Goal: Check status: Check status

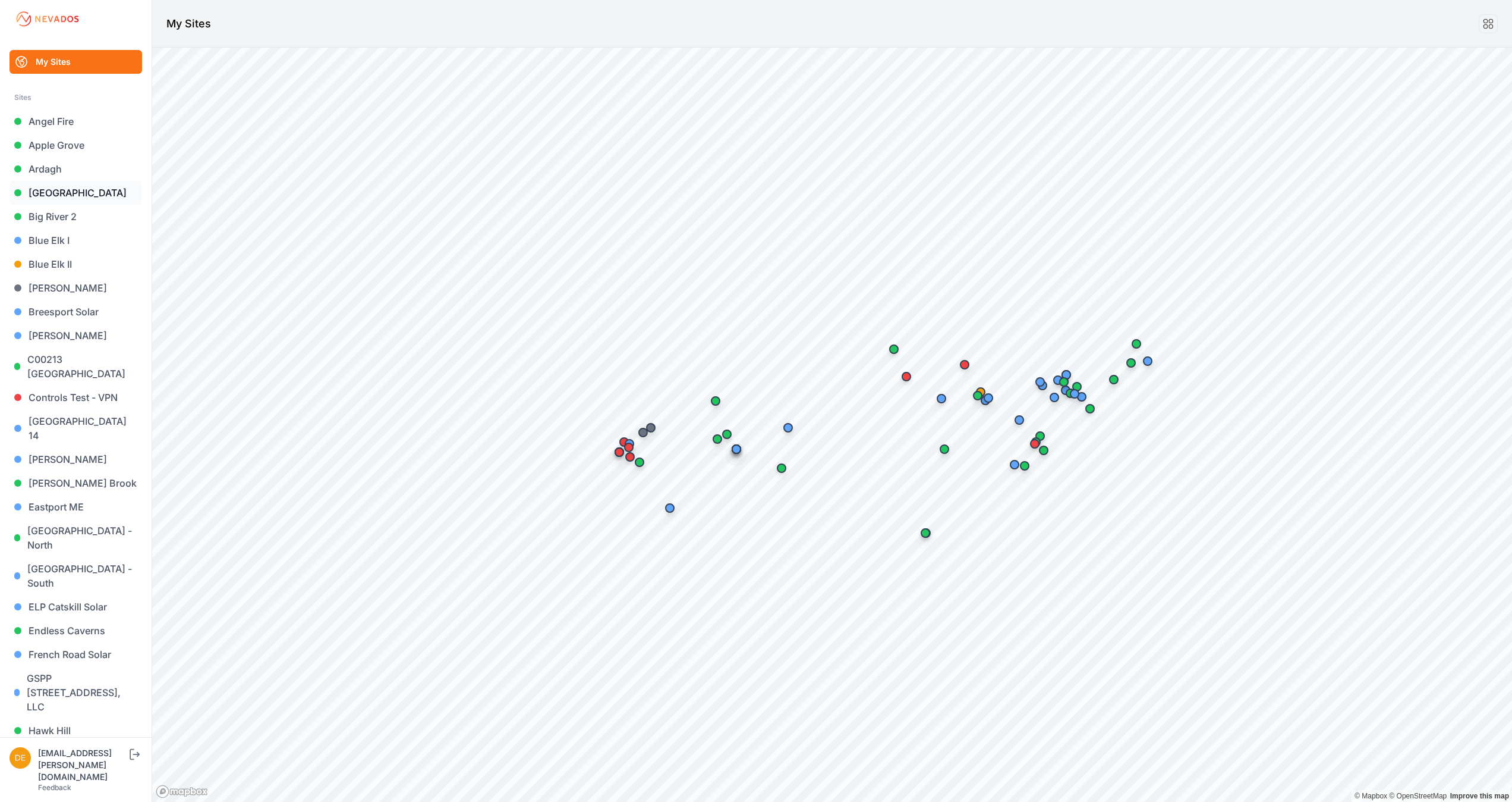
click at [74, 188] on link "[GEOGRAPHIC_DATA]" at bounding box center [76, 192] width 133 height 23
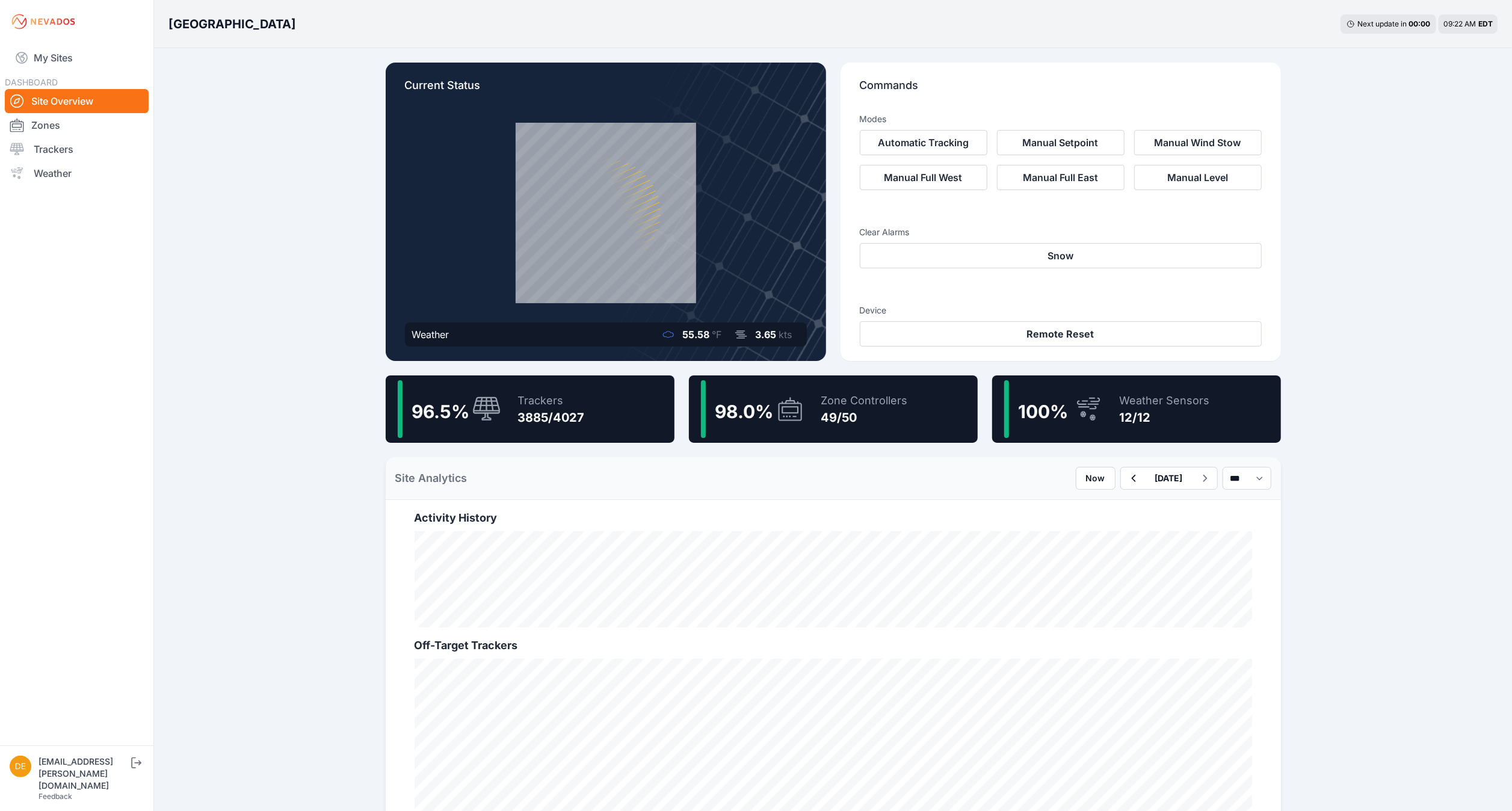
click at [1094, 418] on icon at bounding box center [1088, 409] width 29 height 28
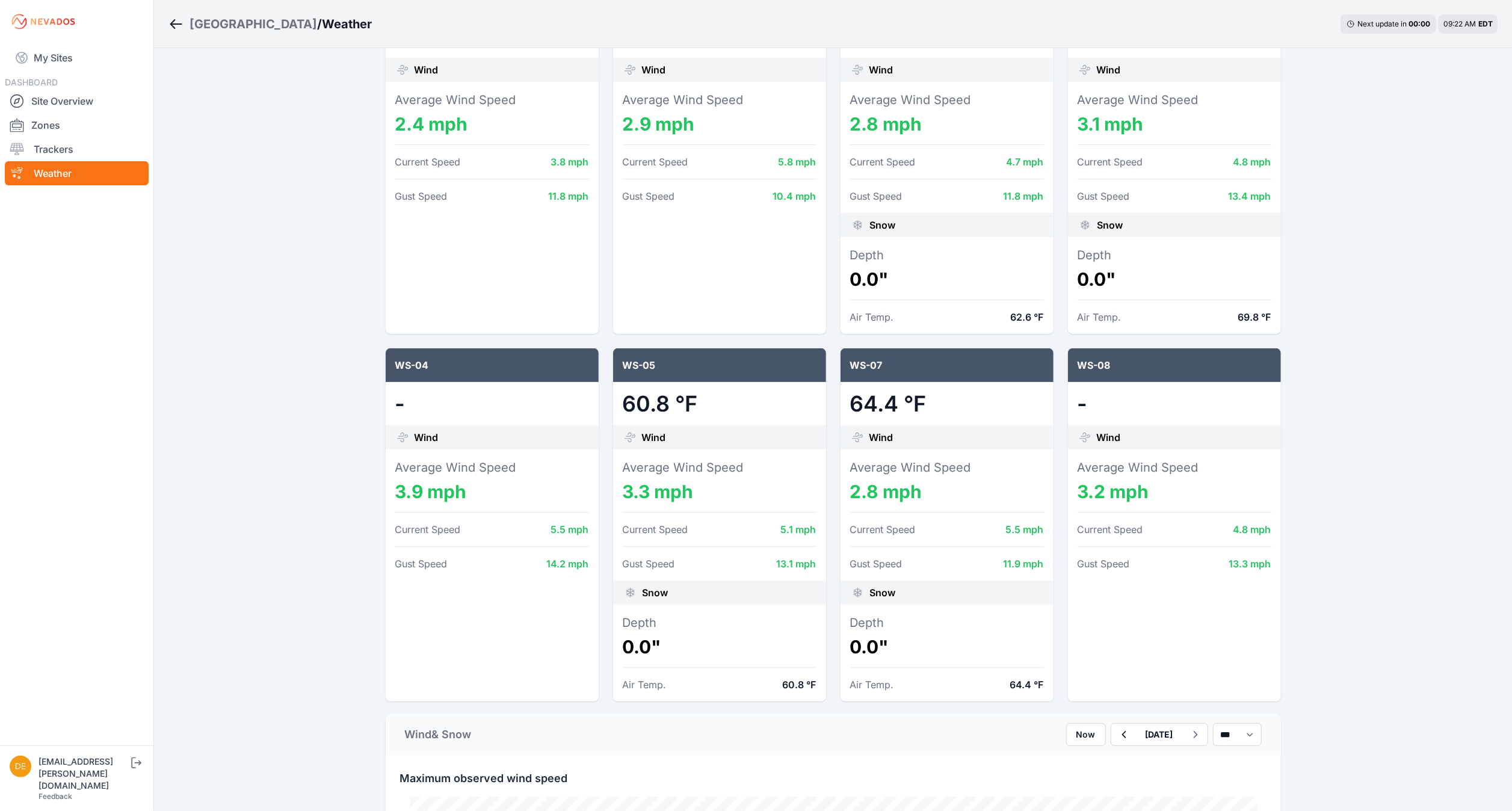
scroll to position [227, 0]
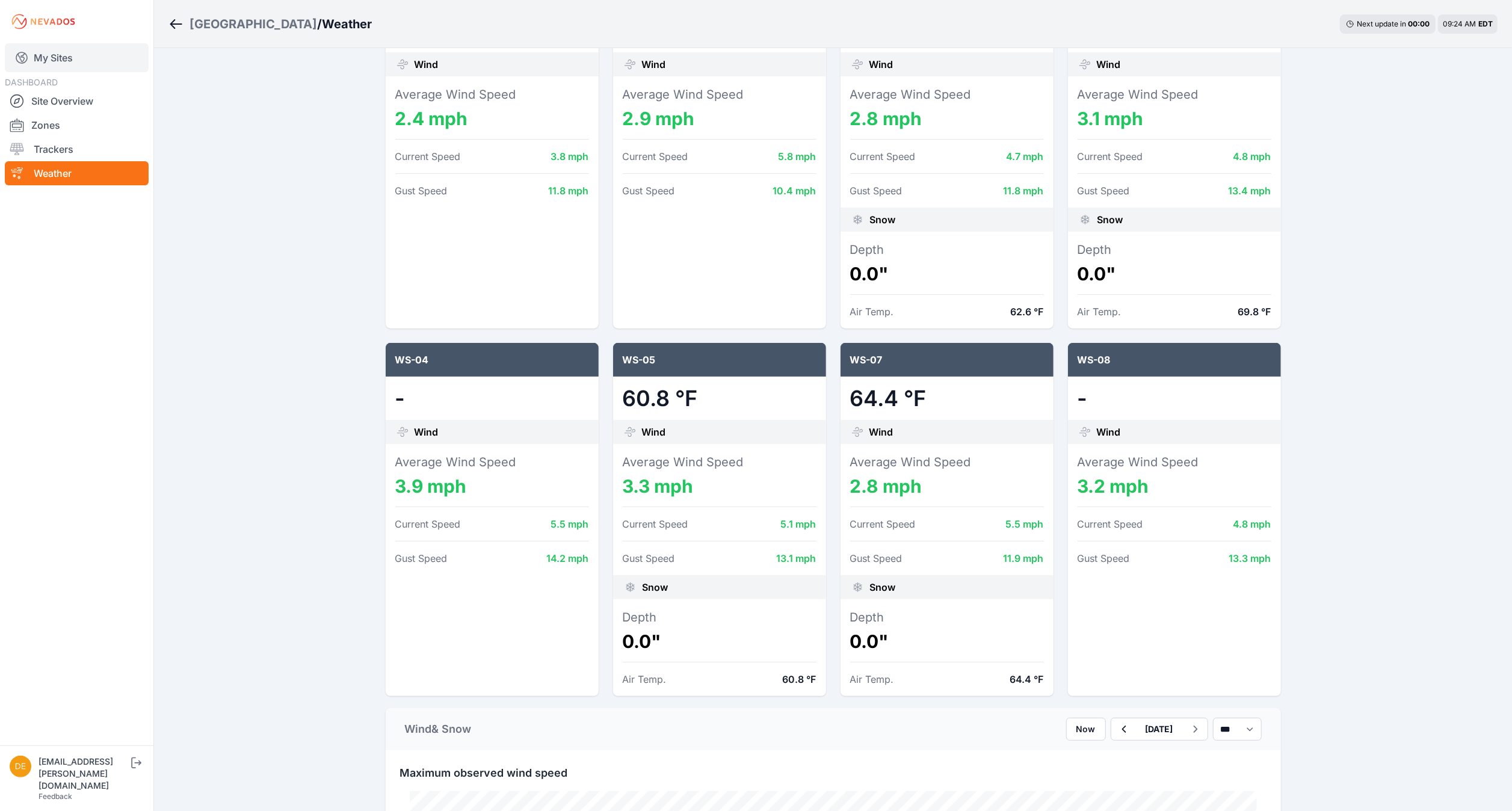
click at [72, 49] on link "My Sites" at bounding box center [77, 57] width 144 height 29
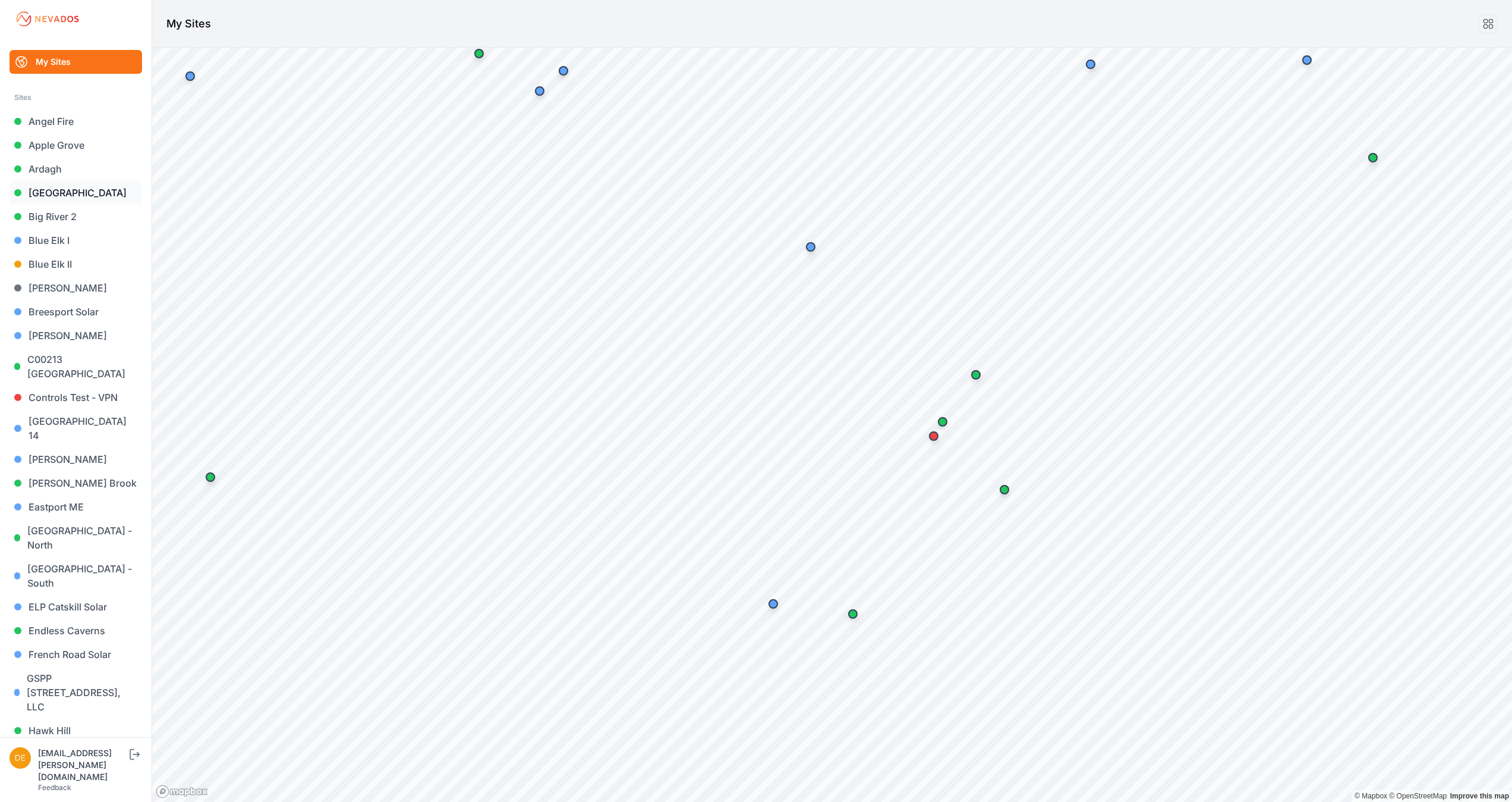
click at [57, 196] on link "[GEOGRAPHIC_DATA]" at bounding box center [76, 192] width 133 height 23
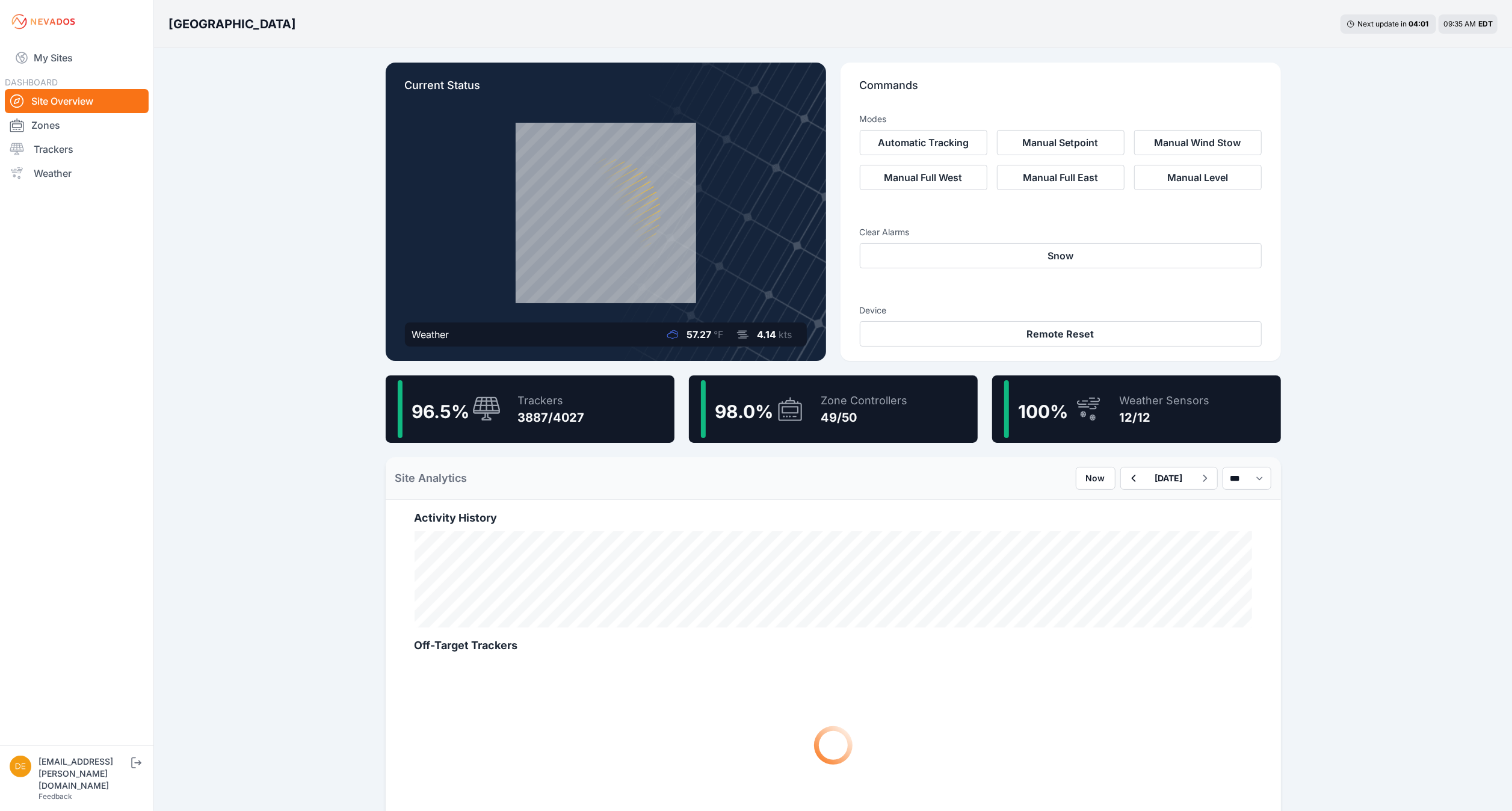
click at [559, 410] on div "3887/4027" at bounding box center [552, 417] width 67 height 17
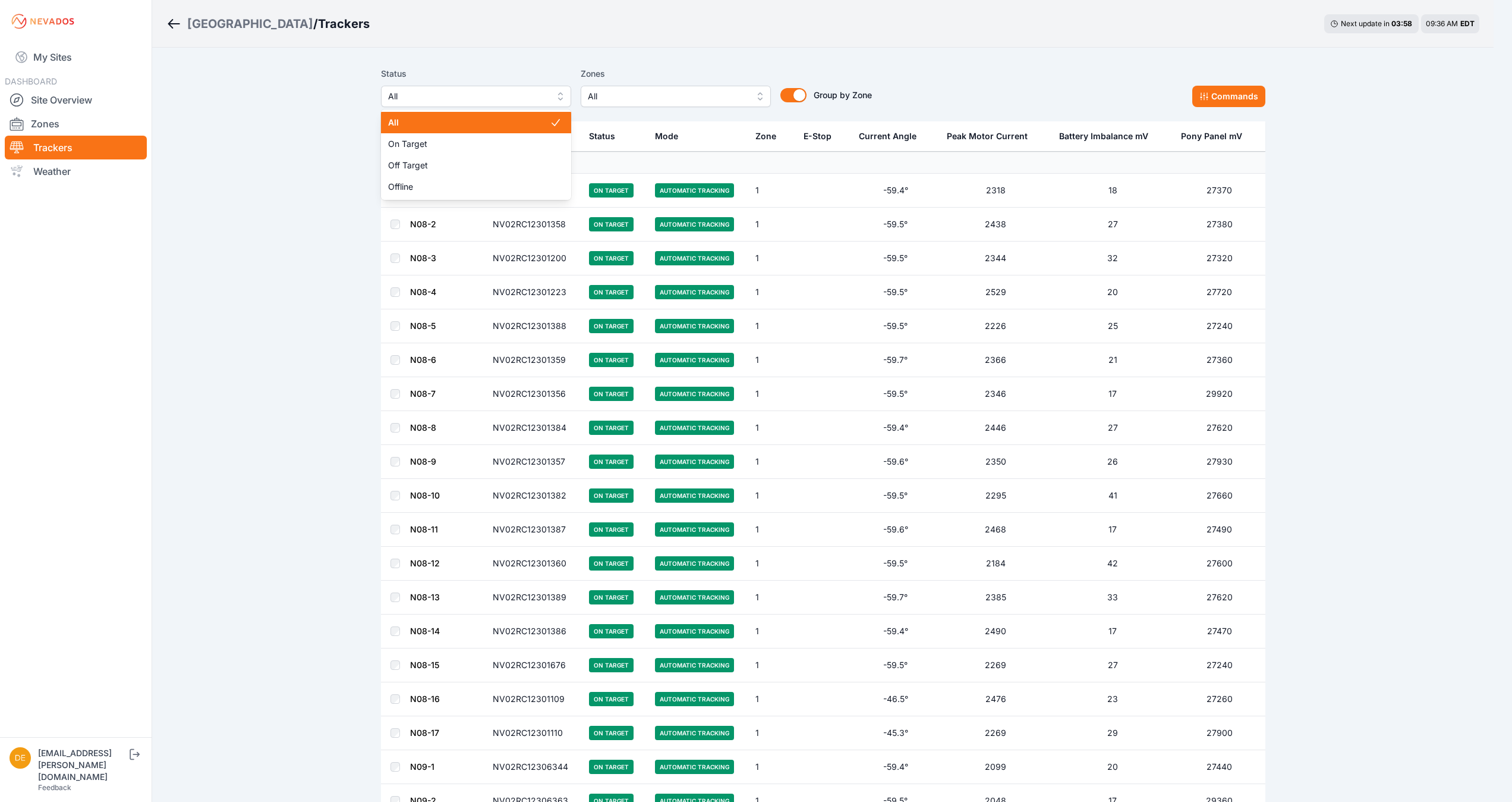
click at [447, 104] on button "All" at bounding box center [476, 96] width 190 height 21
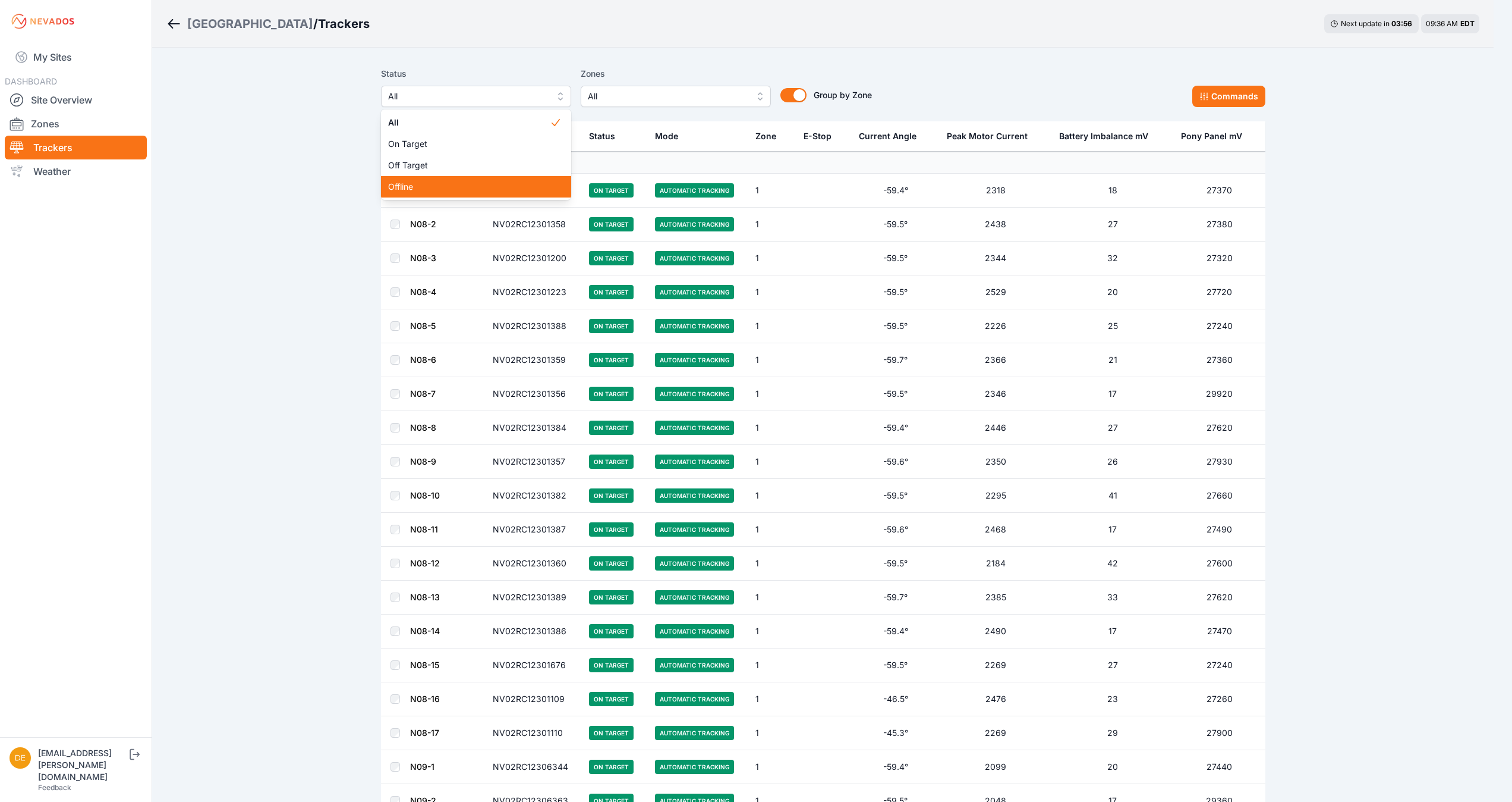
click at [435, 180] on div "Offline" at bounding box center [476, 187] width 190 height 21
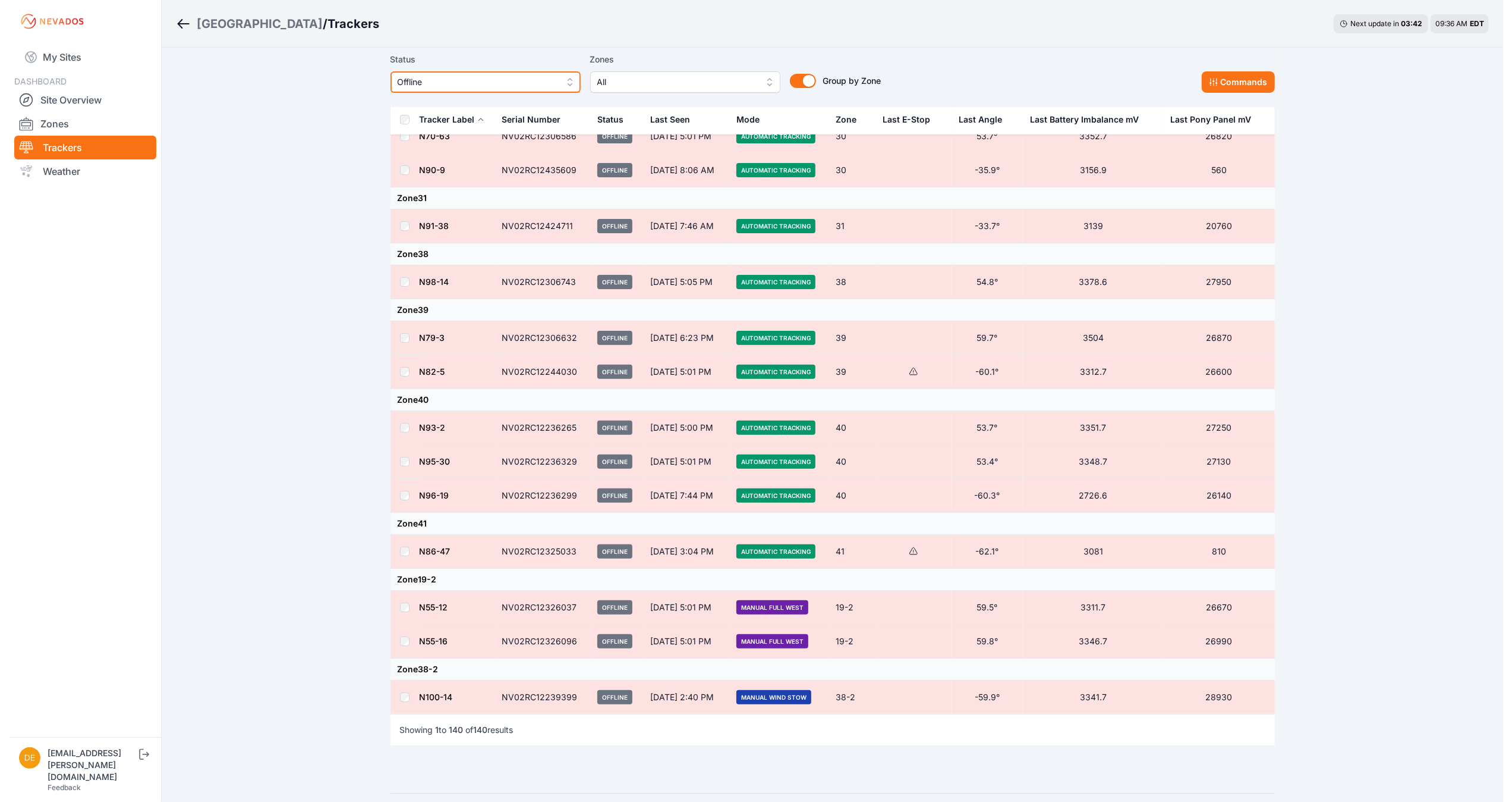
scroll to position [4776, 0]
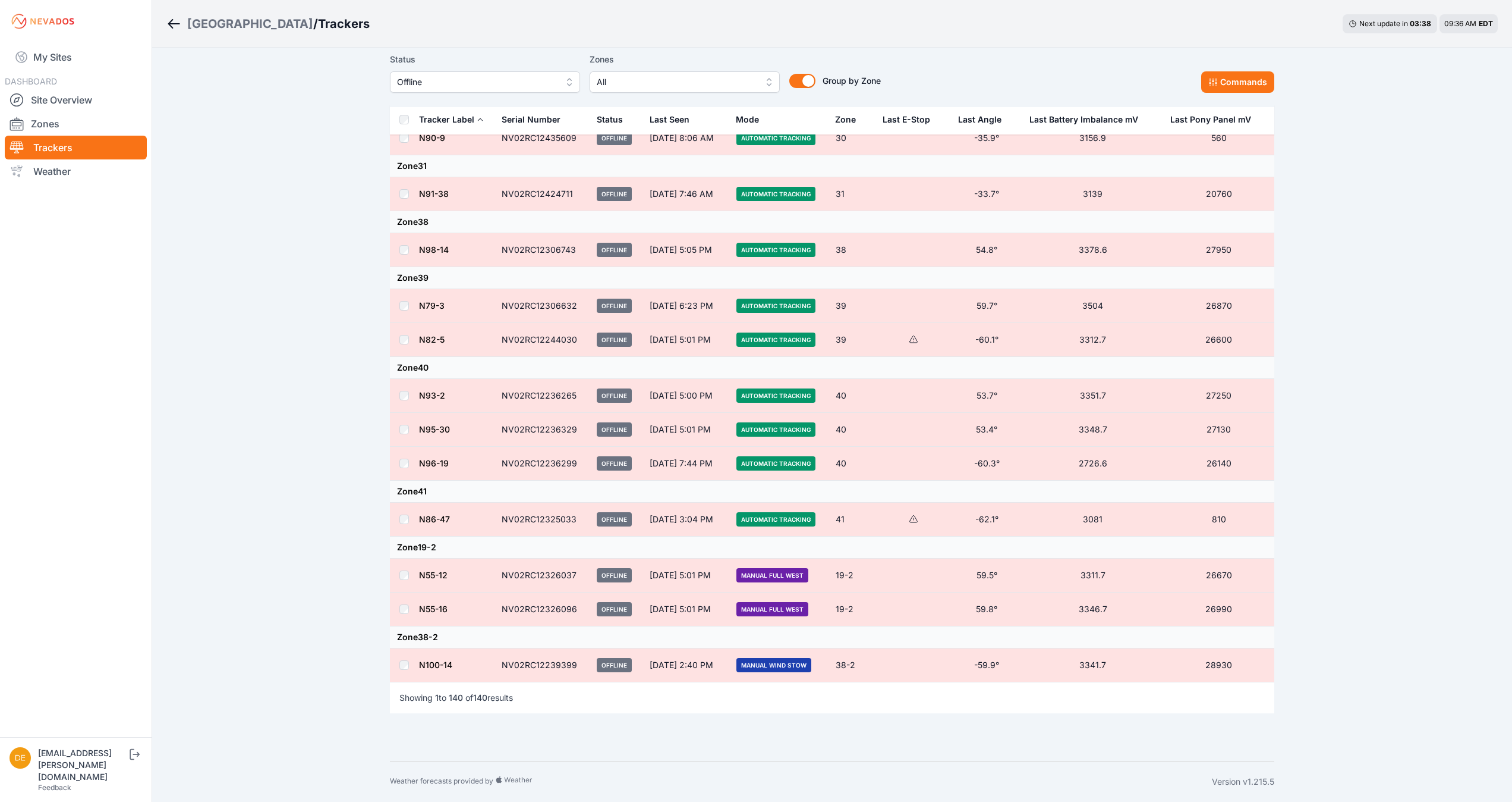
click at [735, 82] on span "All" at bounding box center [676, 83] width 159 height 15
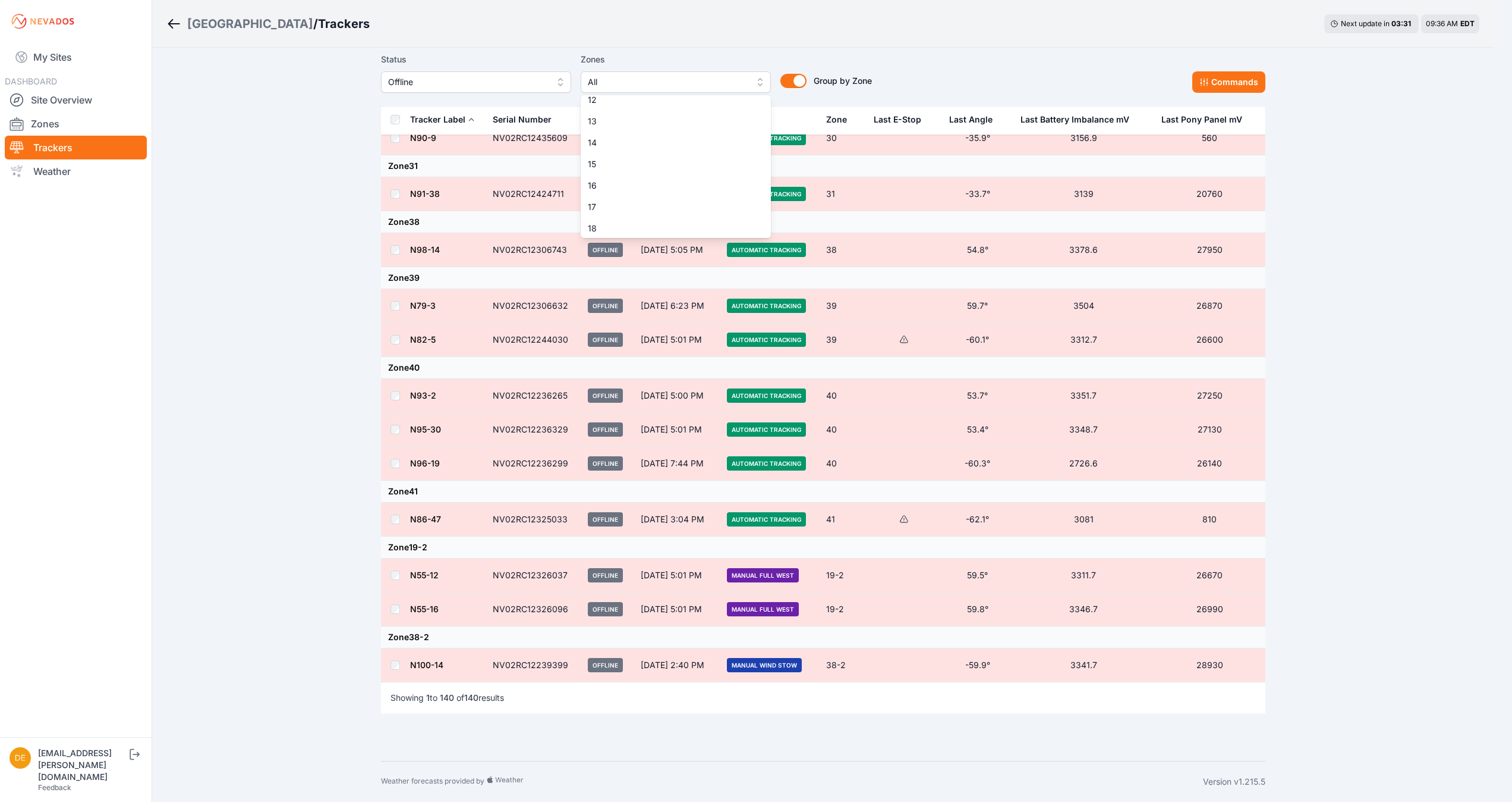
scroll to position [222, 0]
click at [661, 122] on span "12" at bounding box center [669, 121] width 162 height 12
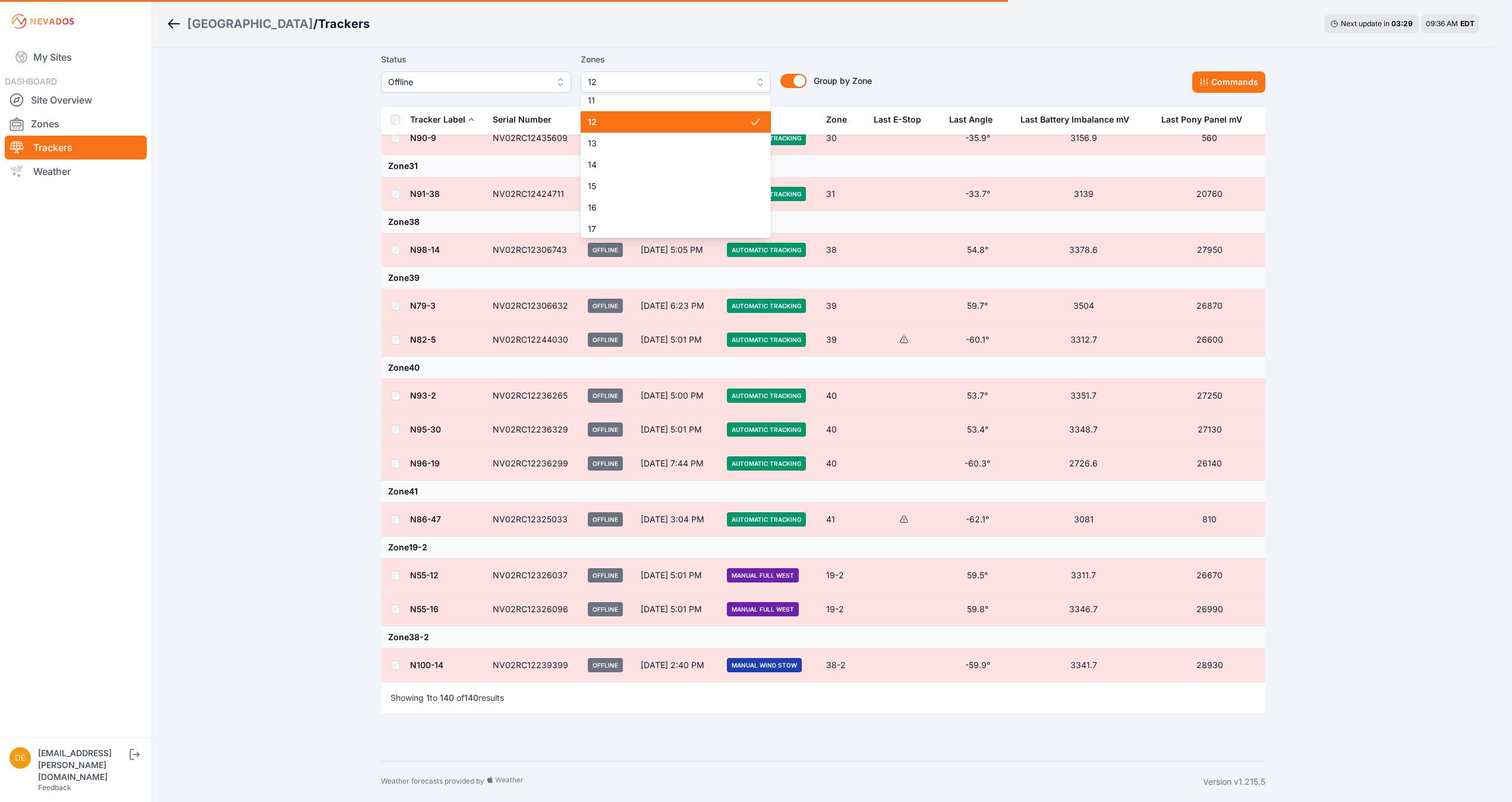
click at [661, 122] on span "12" at bounding box center [669, 121] width 162 height 12
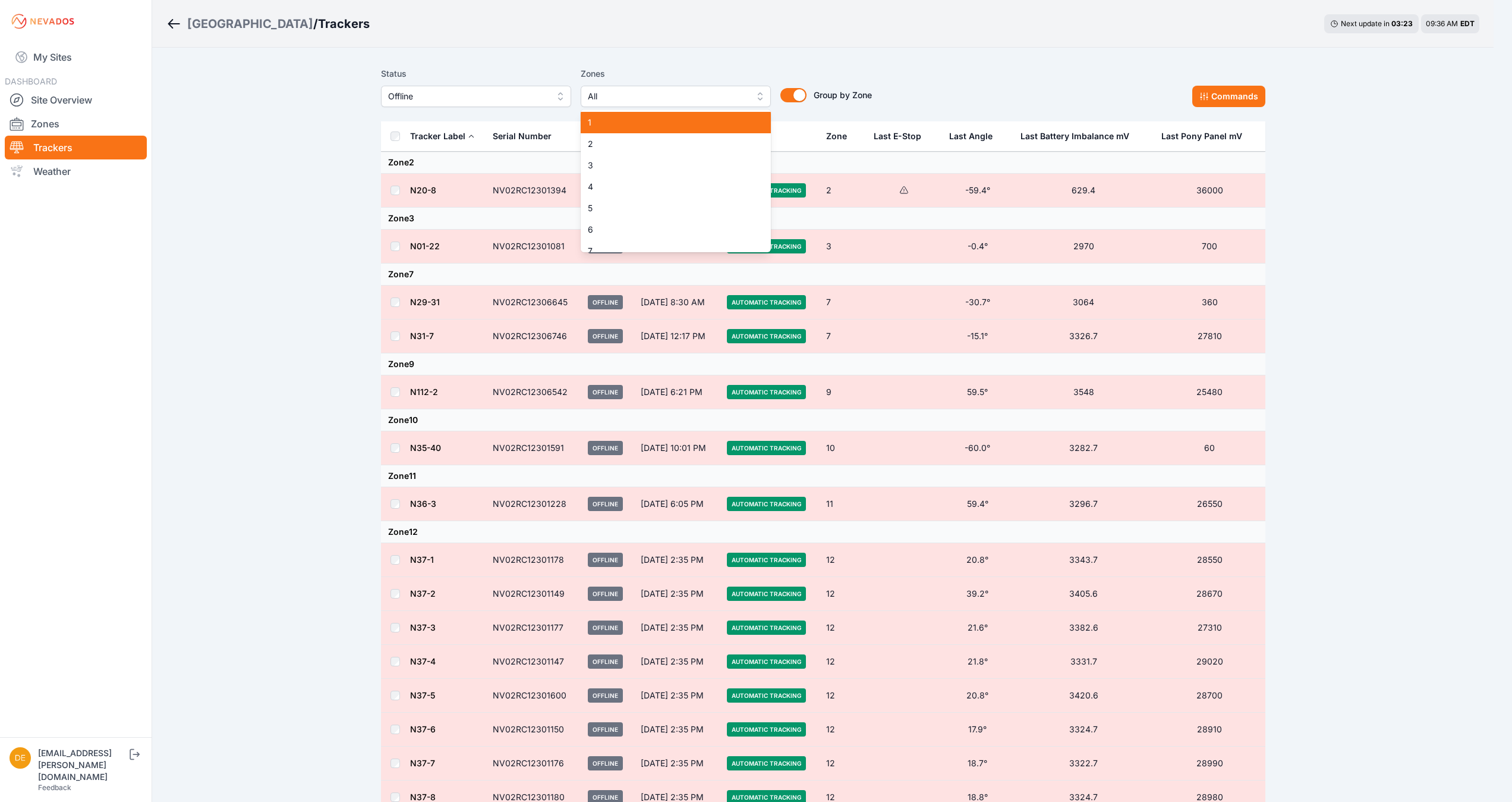
click at [718, 127] on span "1" at bounding box center [669, 122] width 162 height 12
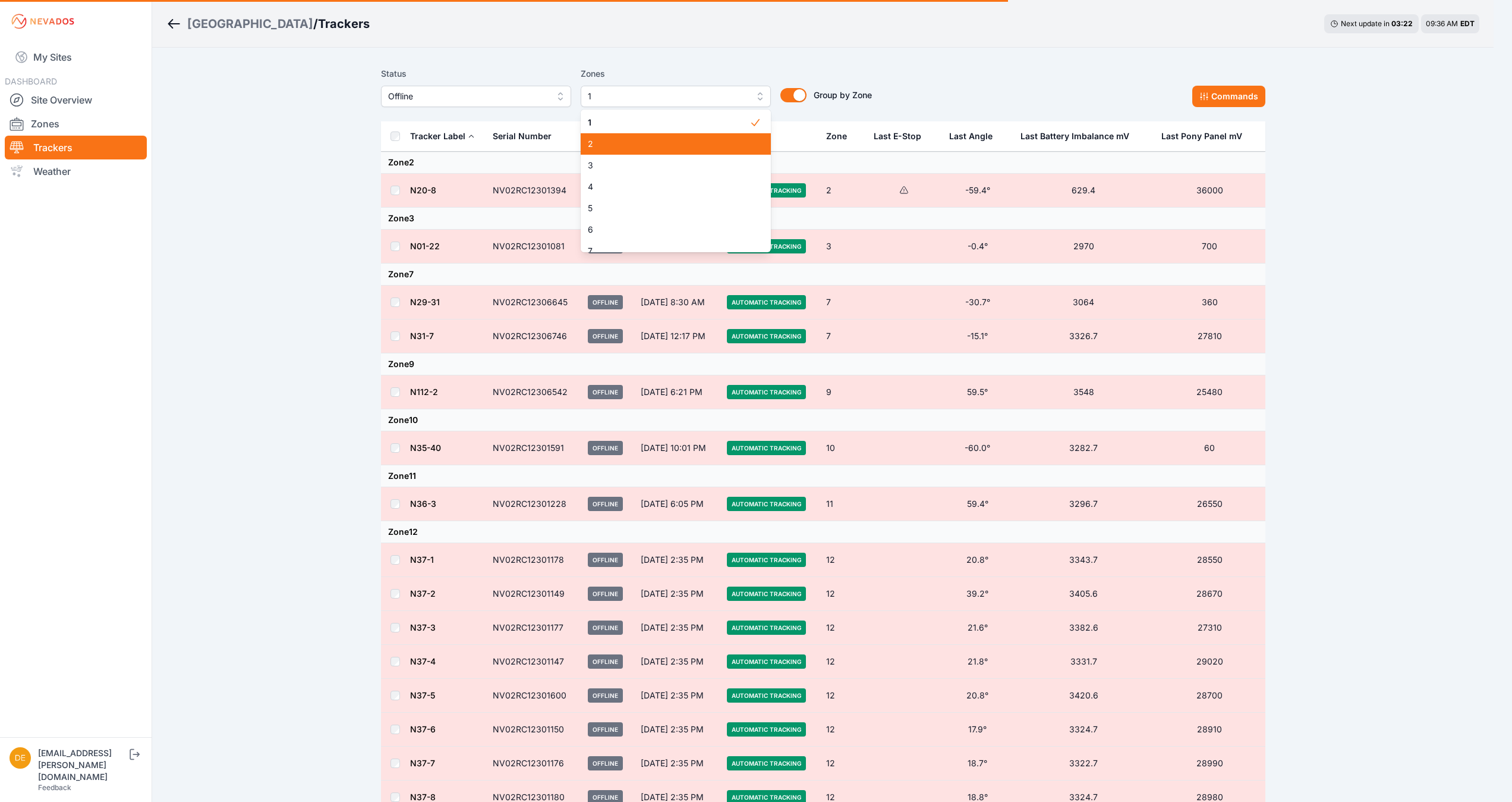
click at [714, 136] on div "2" at bounding box center [676, 144] width 190 height 21
click at [703, 160] on span "3" at bounding box center [669, 165] width 162 height 12
click at [683, 196] on div "4" at bounding box center [676, 187] width 190 height 21
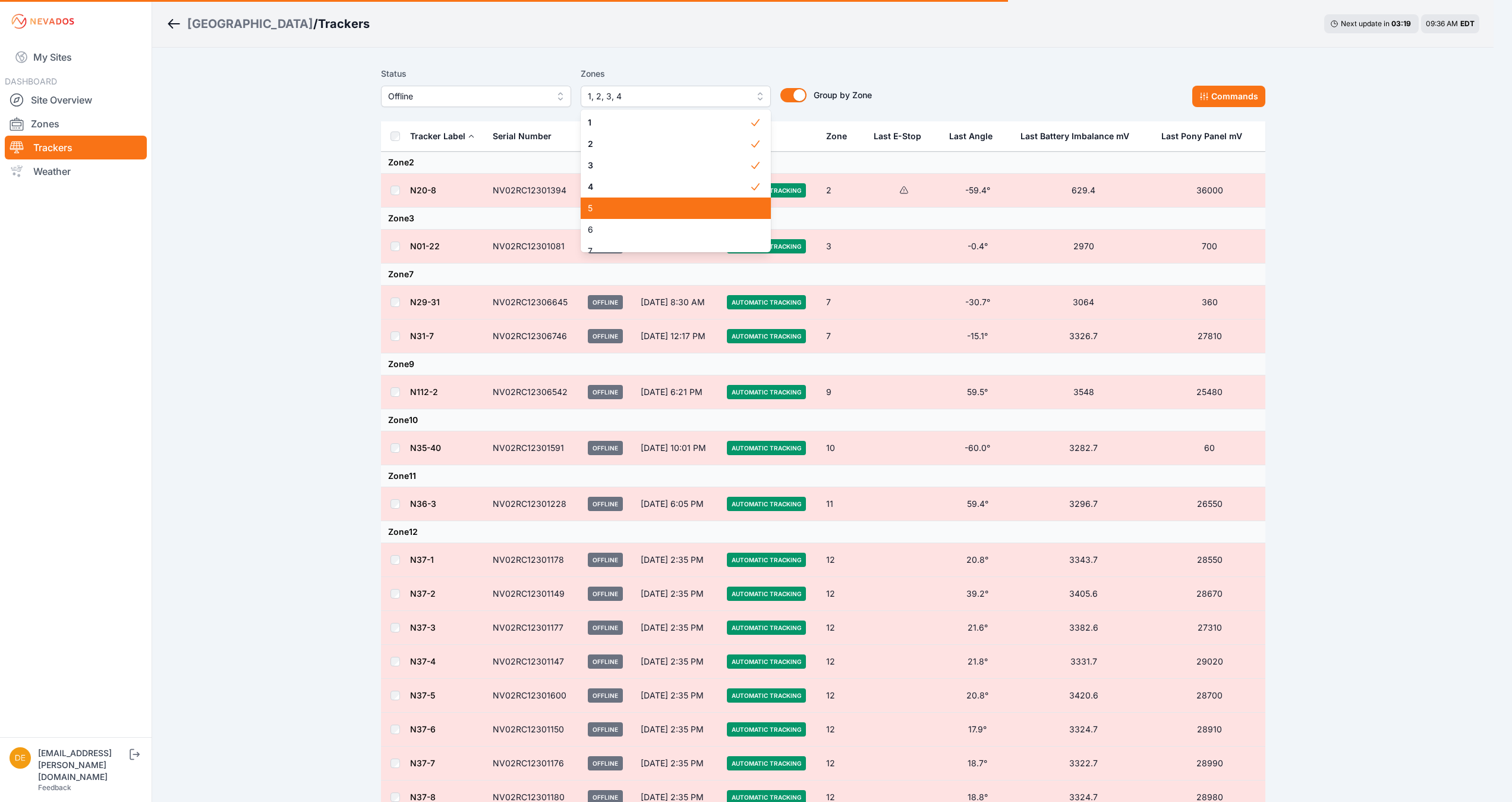
click at [671, 214] on div "5" at bounding box center [676, 208] width 190 height 21
click at [659, 231] on span "6" at bounding box center [669, 229] width 162 height 12
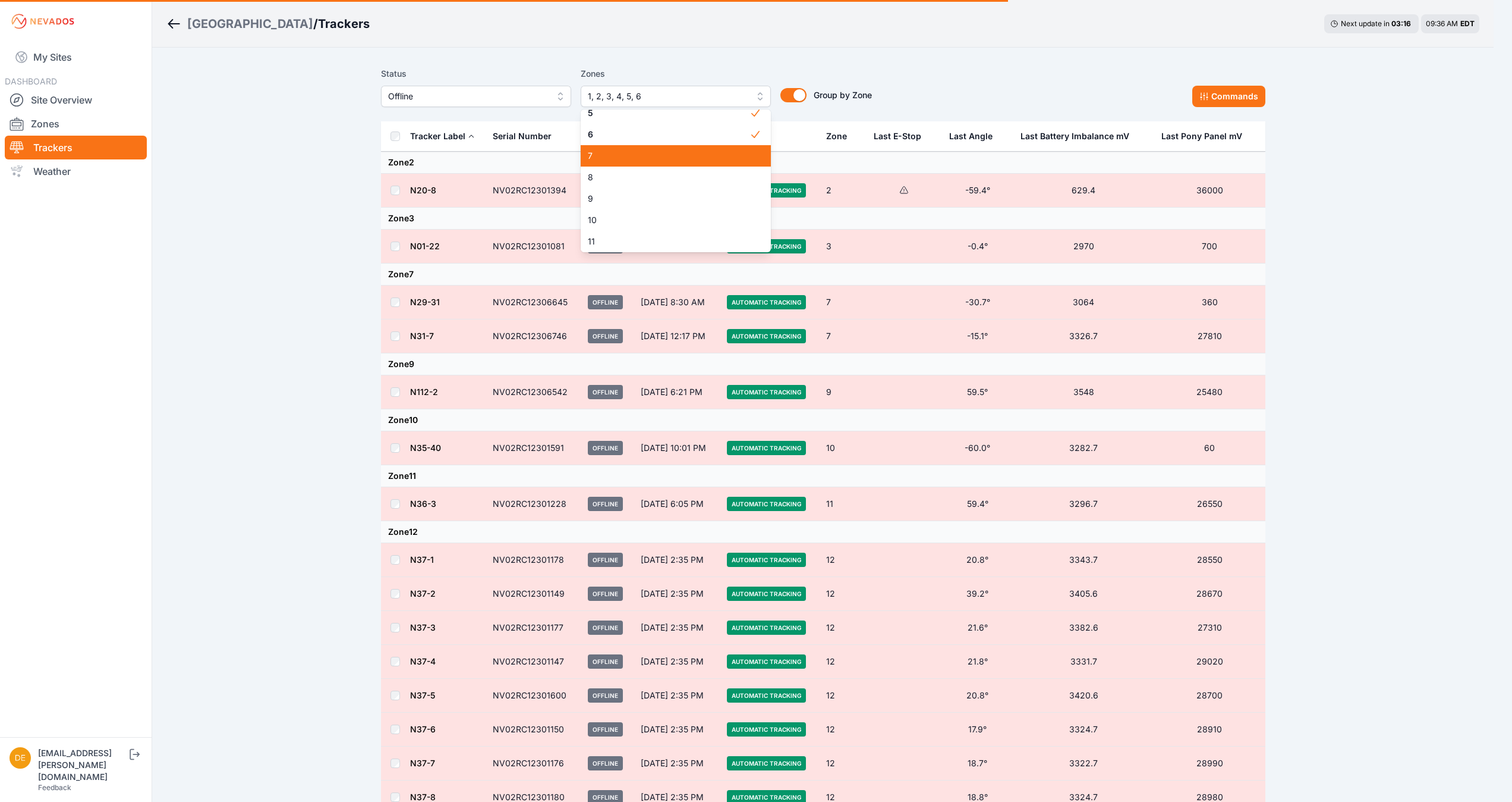
click at [643, 164] on div "7" at bounding box center [676, 155] width 190 height 21
click at [642, 181] on span "8" at bounding box center [669, 177] width 162 height 12
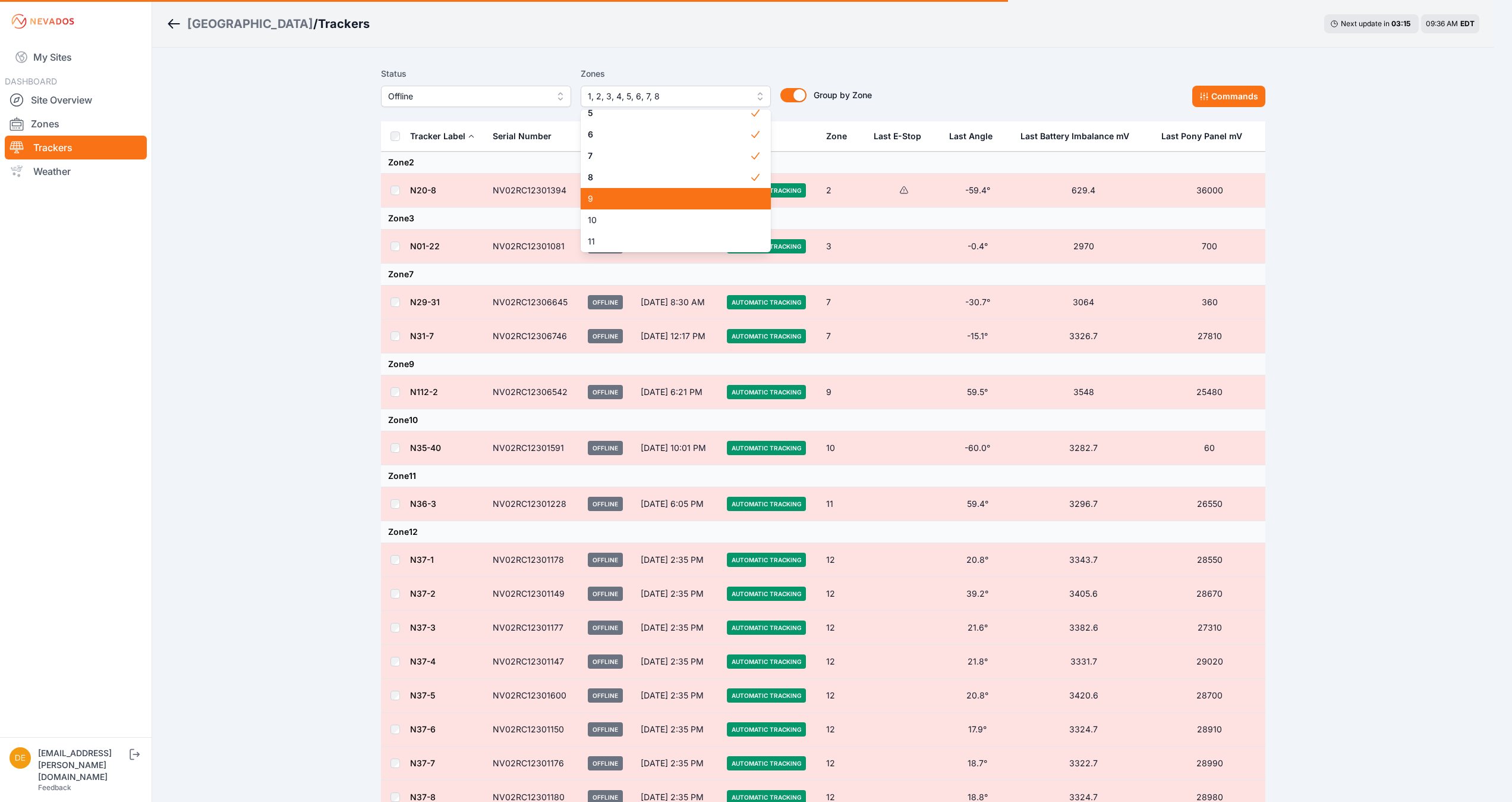
click at [640, 198] on span "9" at bounding box center [669, 198] width 162 height 12
click at [623, 222] on span "10" at bounding box center [669, 220] width 162 height 12
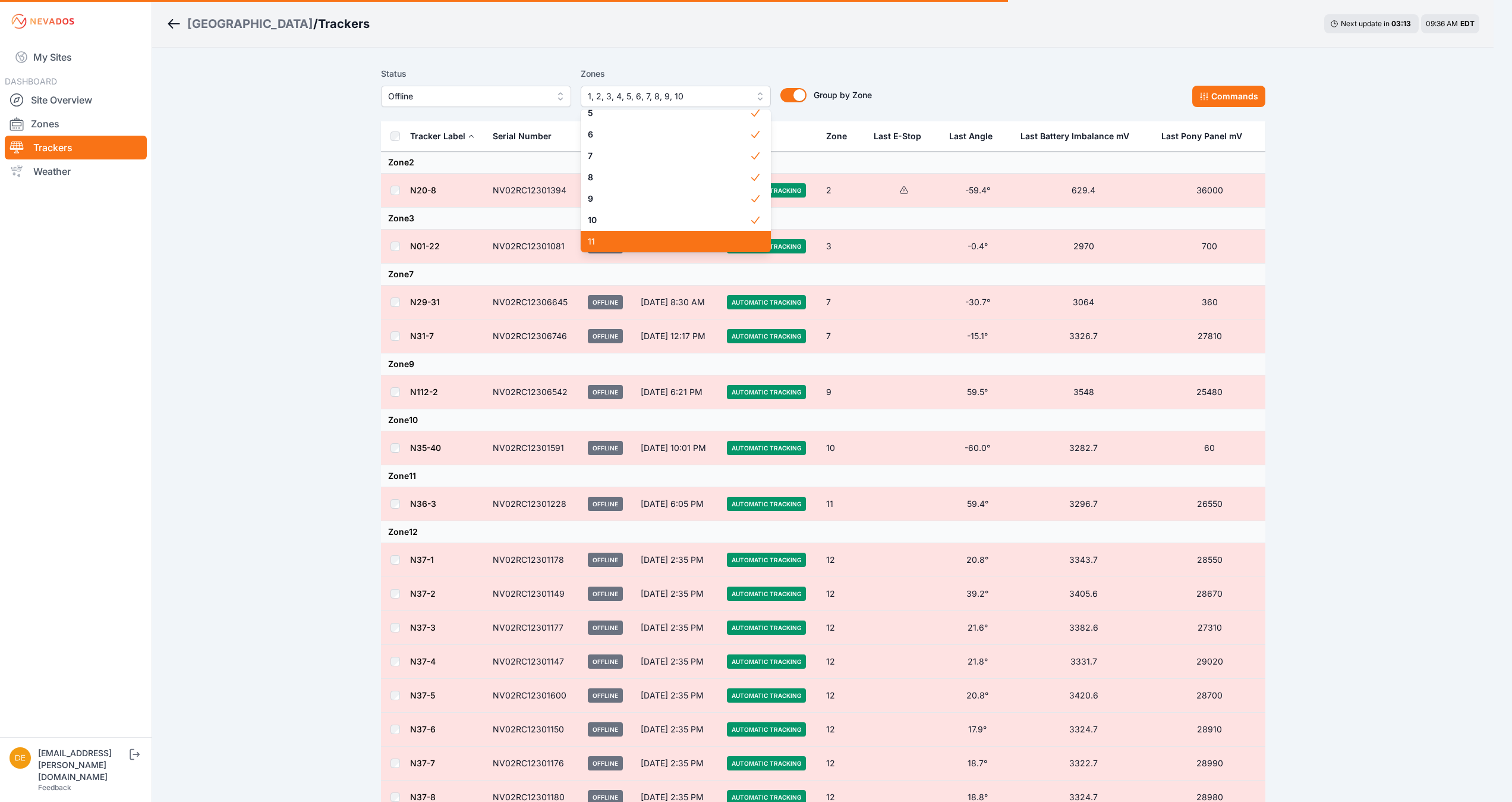
click at [621, 239] on span "11" at bounding box center [669, 241] width 162 height 12
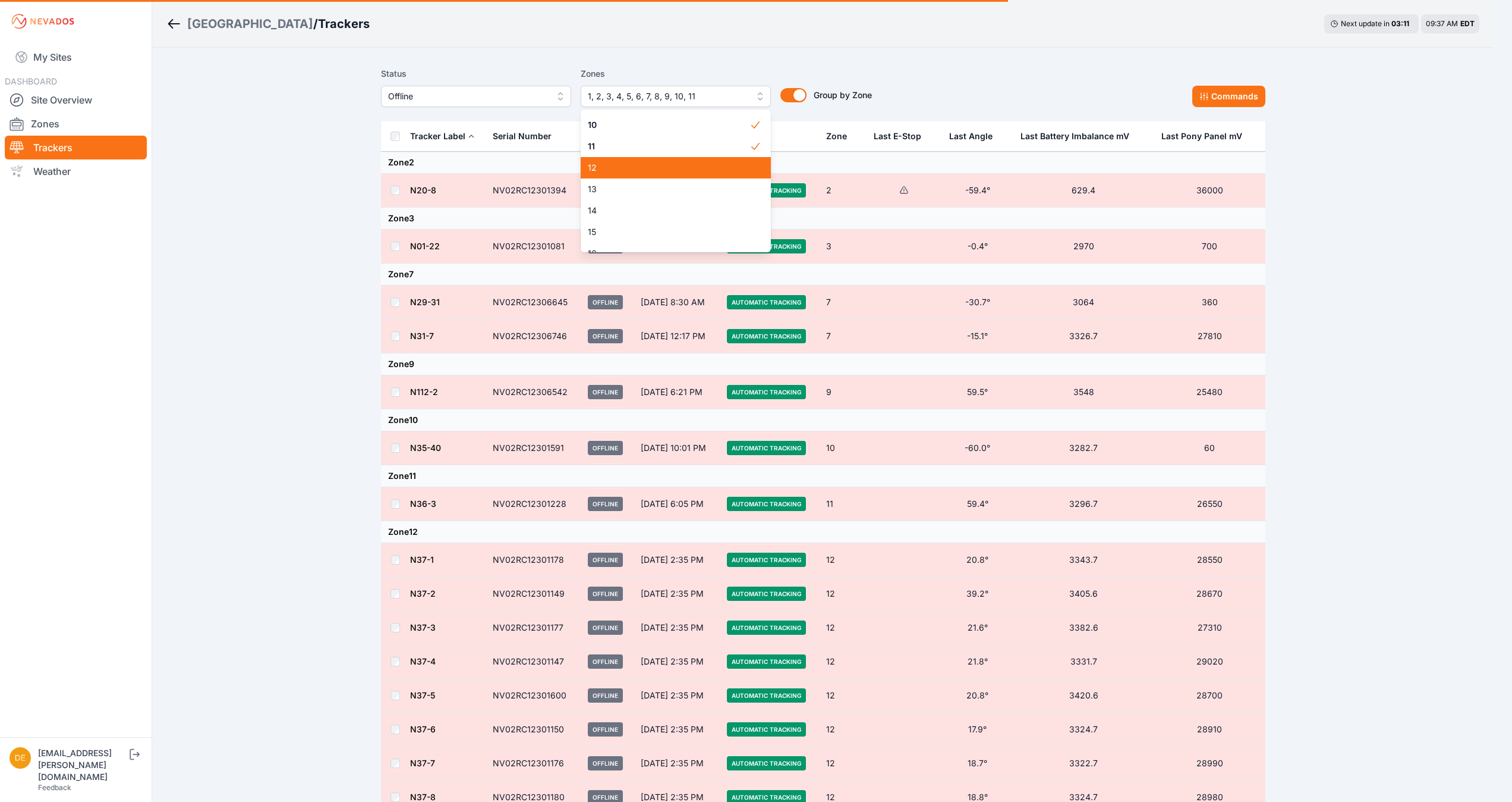
click at [676, 163] on span "12" at bounding box center [669, 168] width 162 height 12
click at [665, 165] on span "12" at bounding box center [669, 168] width 162 height 12
click at [645, 180] on div "13" at bounding box center [676, 189] width 190 height 21
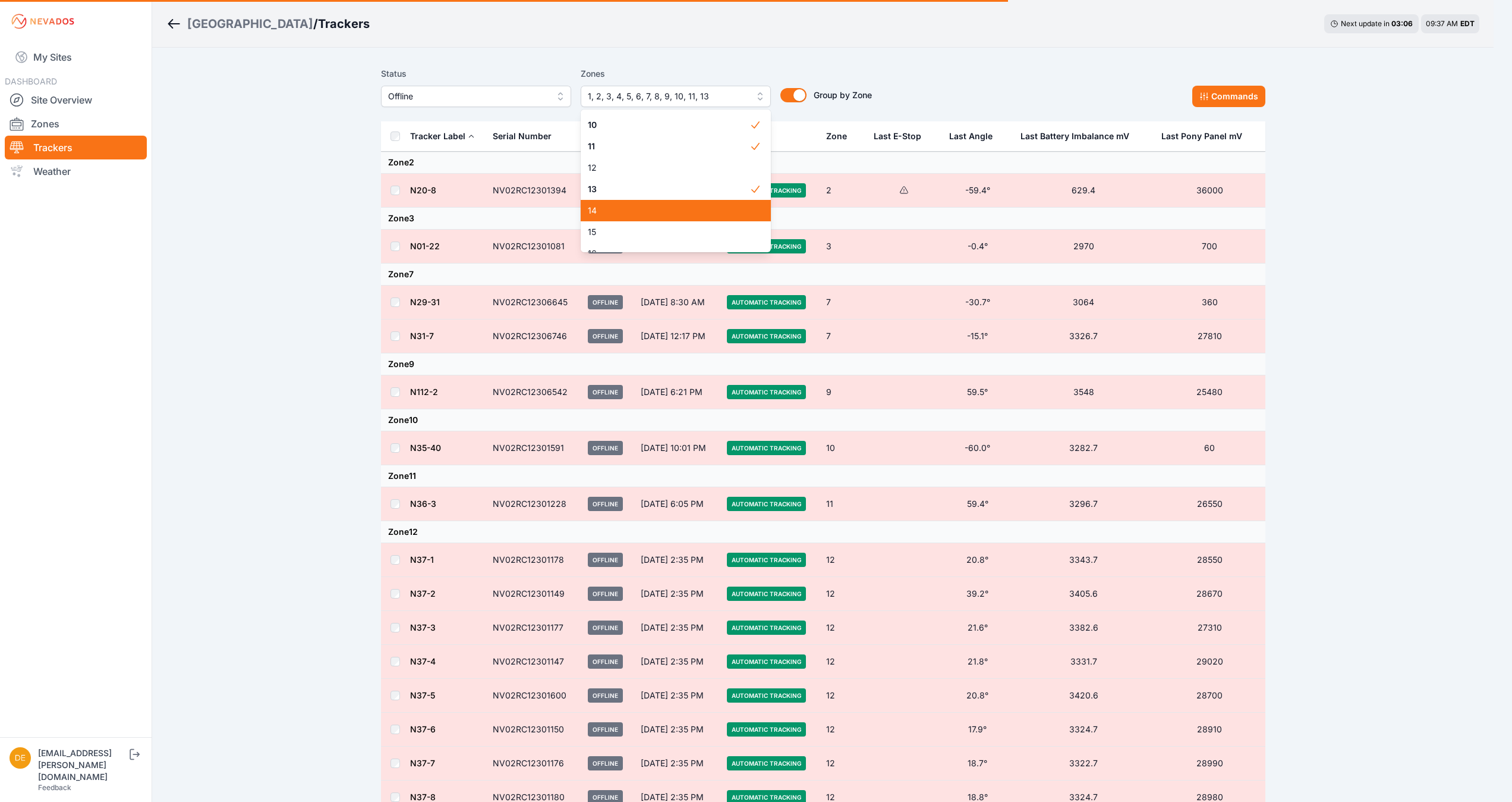
click at [623, 206] on span "14" at bounding box center [669, 210] width 162 height 12
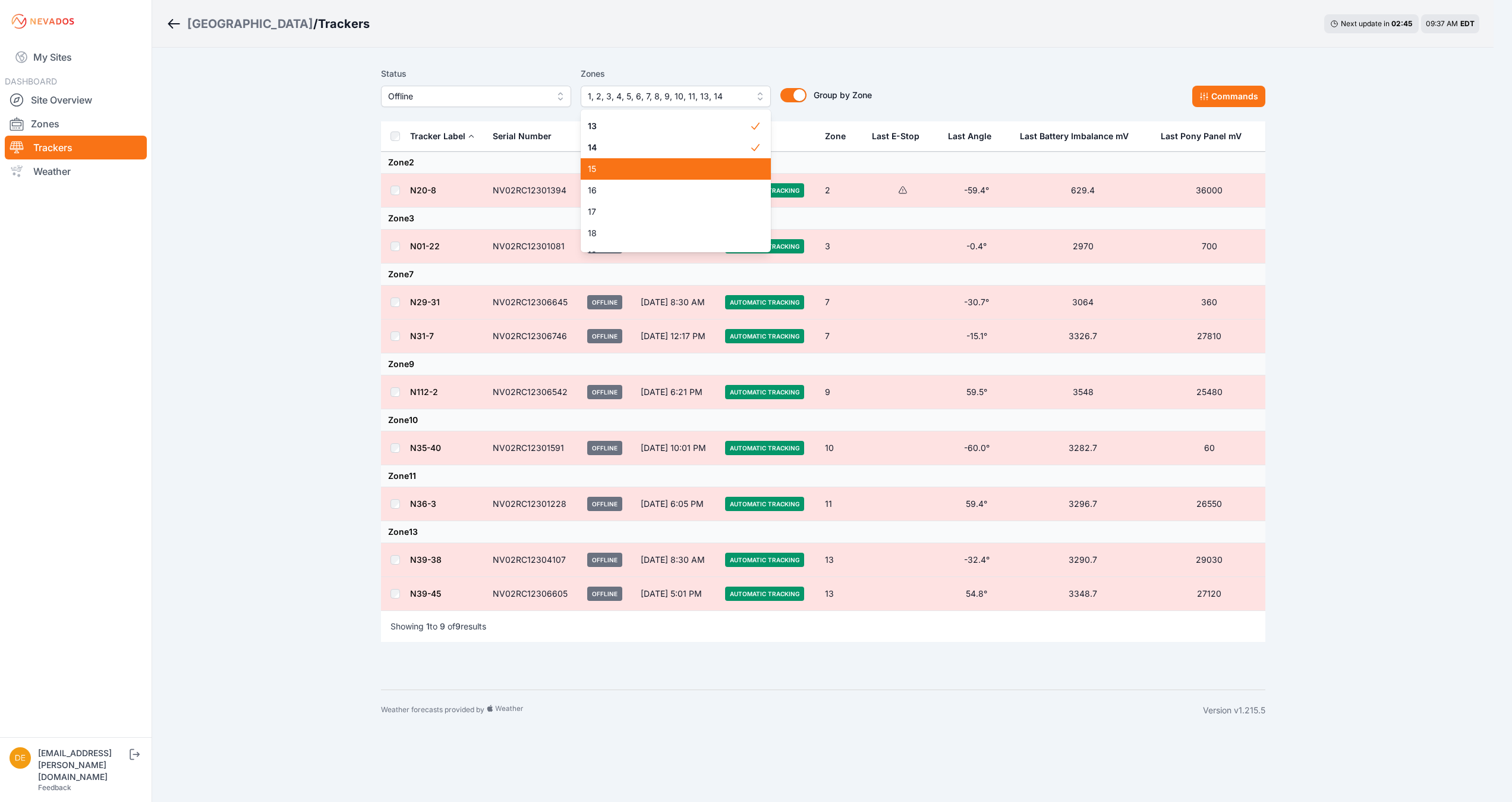
click at [636, 172] on span "15" at bounding box center [669, 168] width 162 height 12
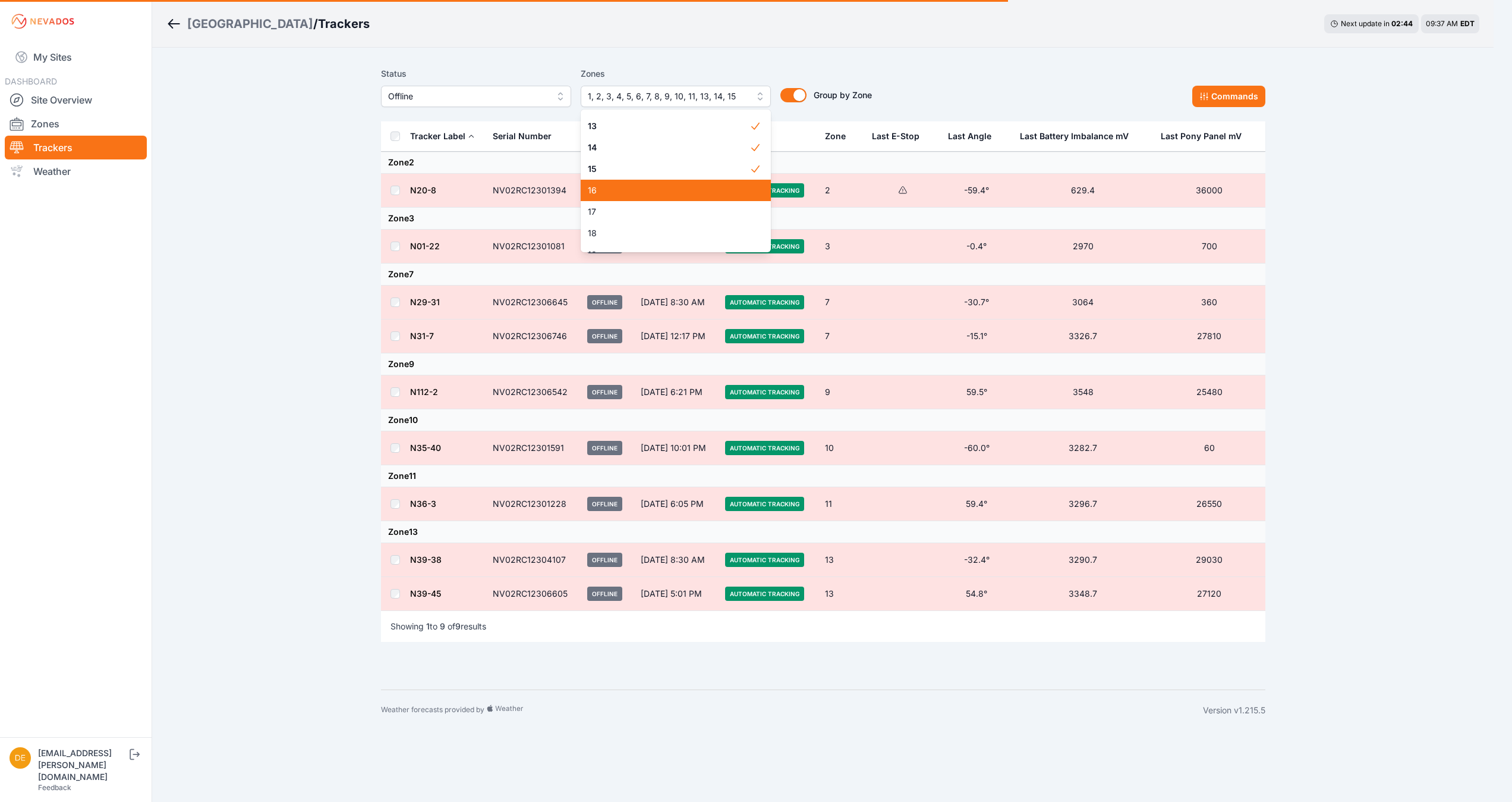
click at [671, 194] on span "16" at bounding box center [669, 190] width 162 height 12
click at [654, 214] on span "17" at bounding box center [669, 211] width 162 height 12
click at [655, 231] on span "18" at bounding box center [669, 233] width 162 height 12
click at [655, 158] on span "19" at bounding box center [669, 159] width 162 height 12
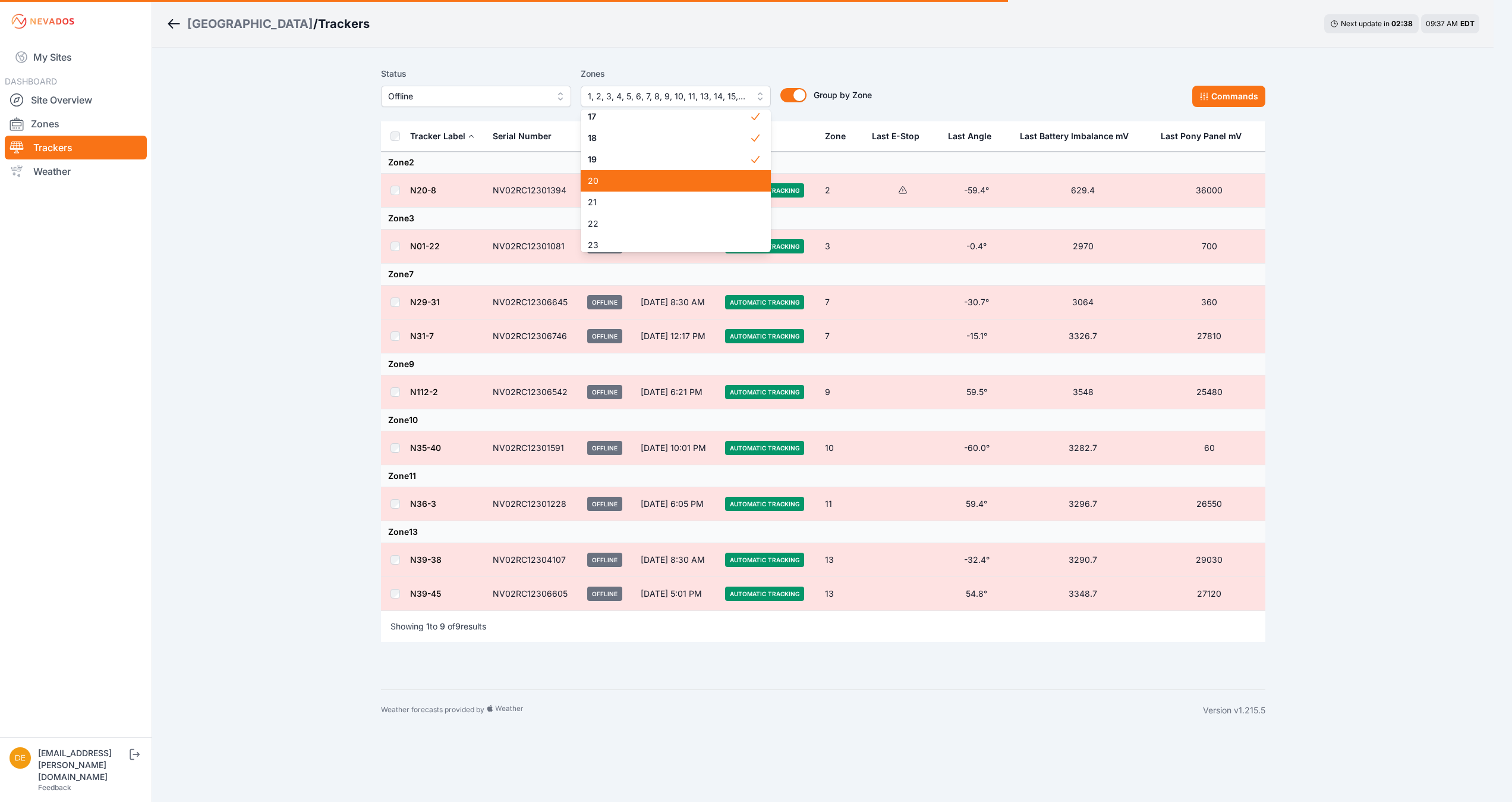
click at [653, 178] on span "20" at bounding box center [669, 180] width 162 height 12
click at [640, 196] on span "21" at bounding box center [669, 202] width 162 height 12
click at [671, 179] on span "22" at bounding box center [669, 176] width 162 height 12
click at [650, 218] on span "24" at bounding box center [669, 219] width 162 height 12
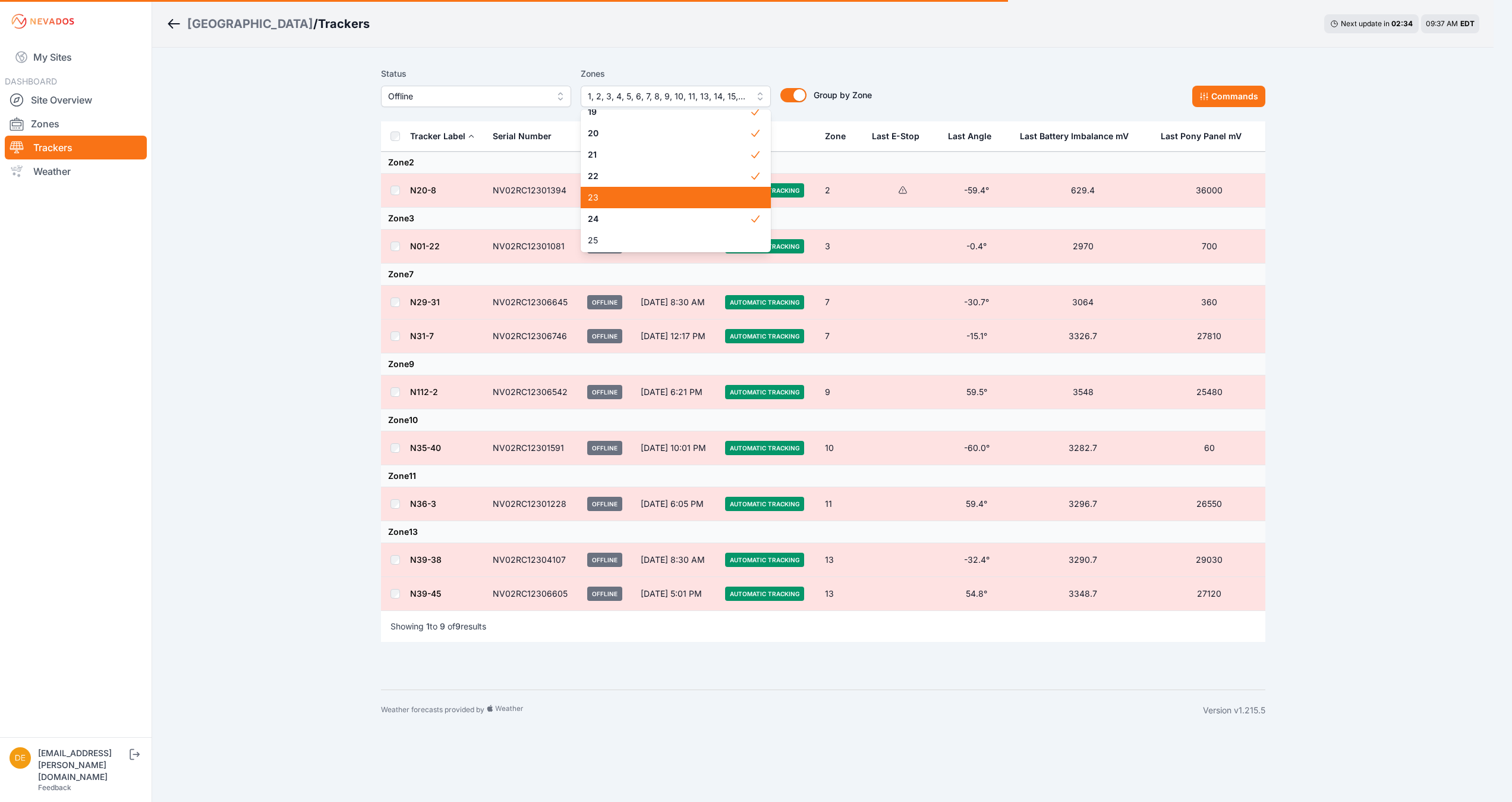
click at [651, 206] on div "23" at bounding box center [676, 197] width 190 height 21
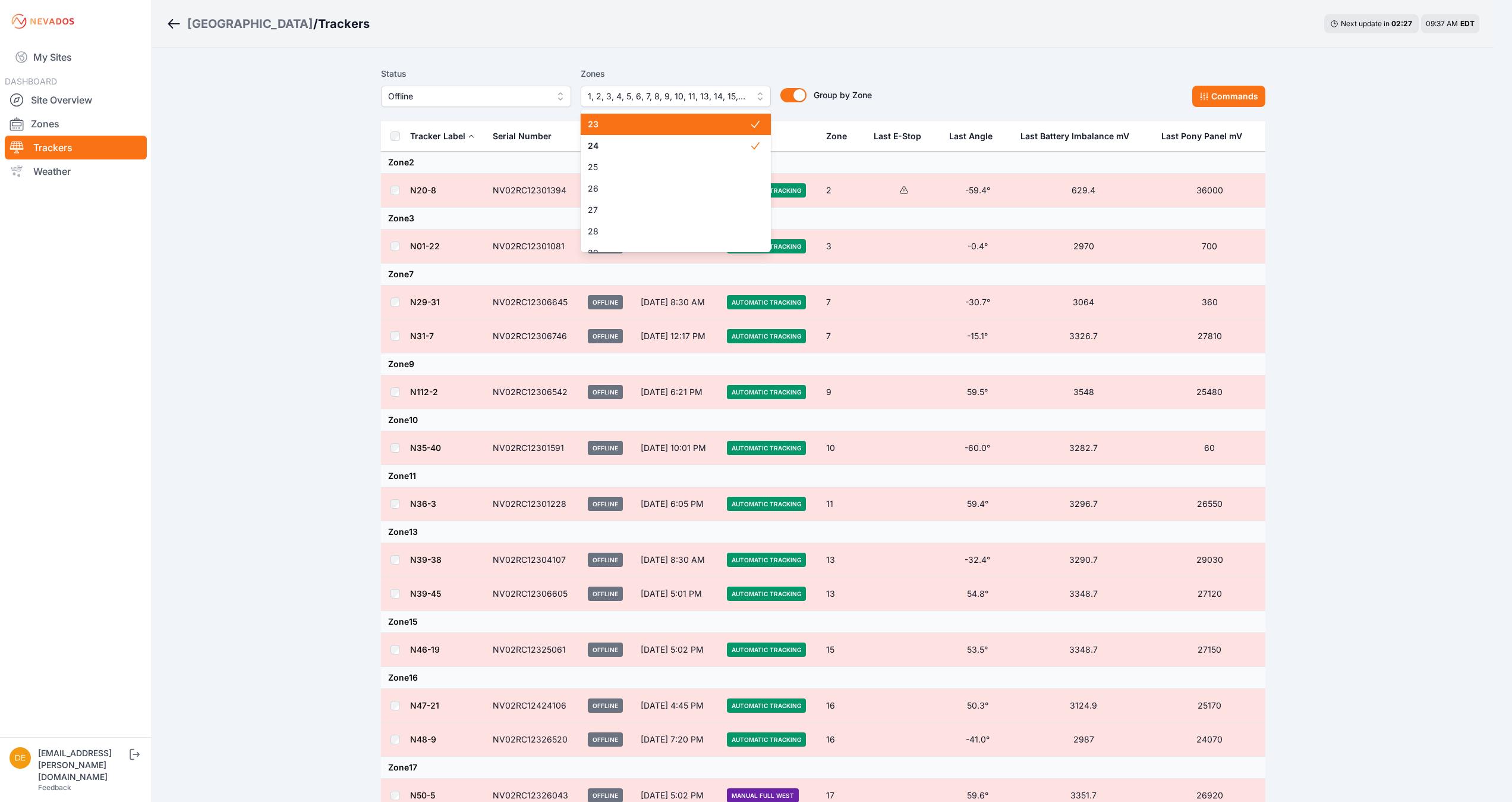
scroll to position [491, 0]
click at [640, 144] on span "25" at bounding box center [669, 145] width 162 height 12
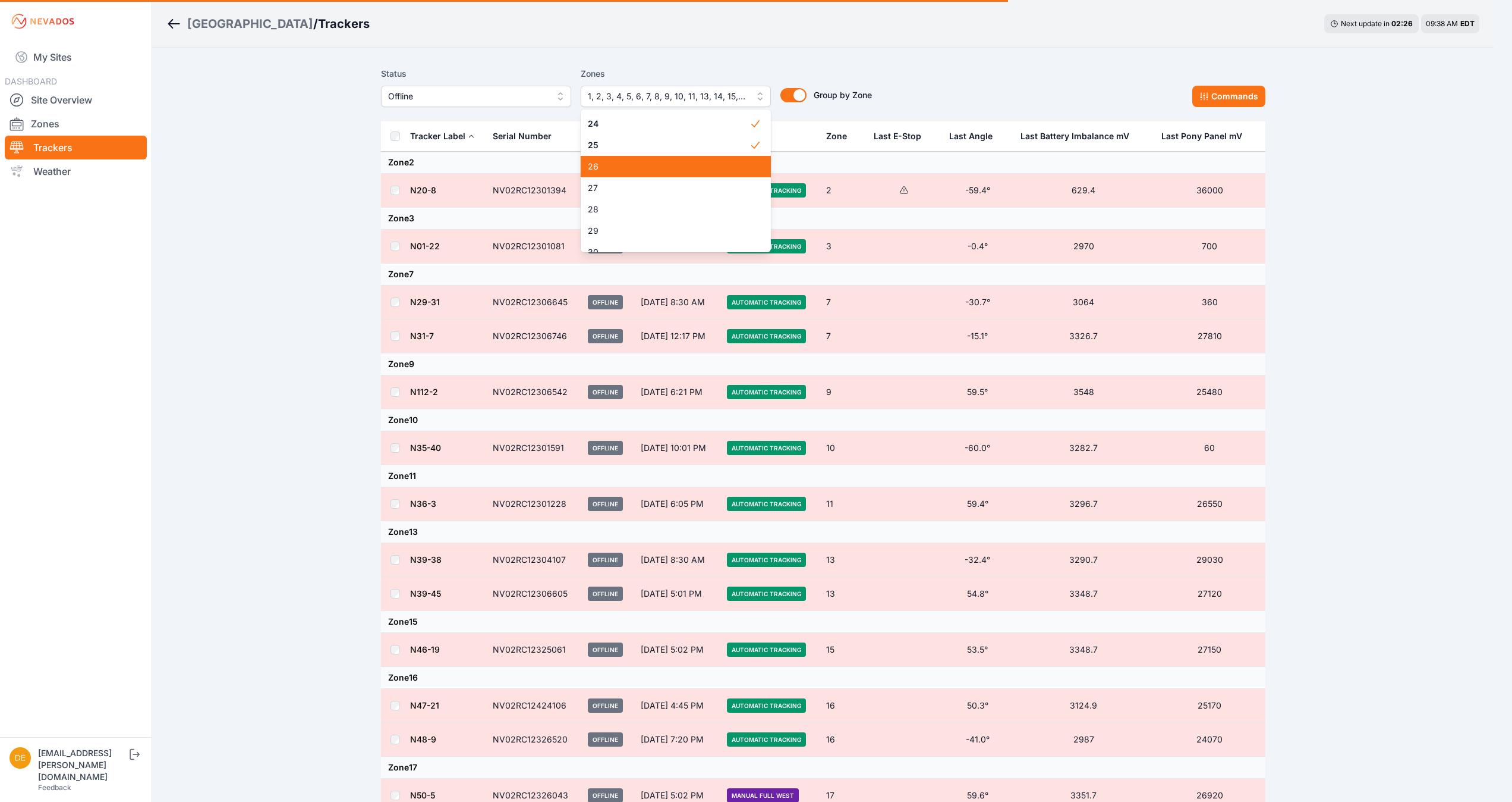
click at [631, 167] on span "26" at bounding box center [669, 166] width 162 height 12
click at [623, 189] on span "27" at bounding box center [669, 188] width 162 height 12
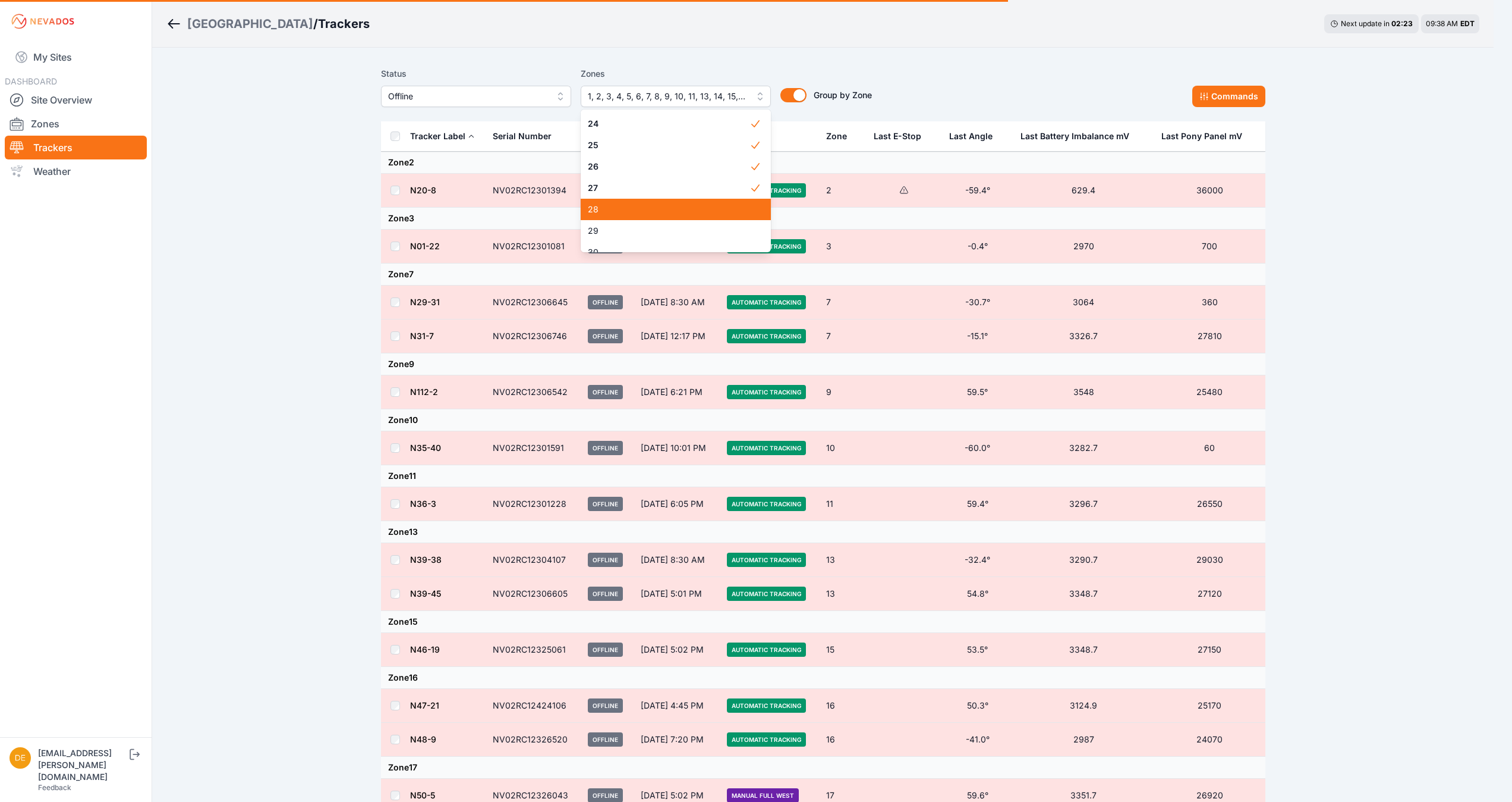
click at [615, 203] on span "28" at bounding box center [669, 209] width 162 height 12
click at [610, 225] on span "29" at bounding box center [669, 231] width 162 height 12
click at [650, 157] on span "30" at bounding box center [669, 157] width 162 height 12
click at [642, 178] on span "31" at bounding box center [669, 178] width 162 height 12
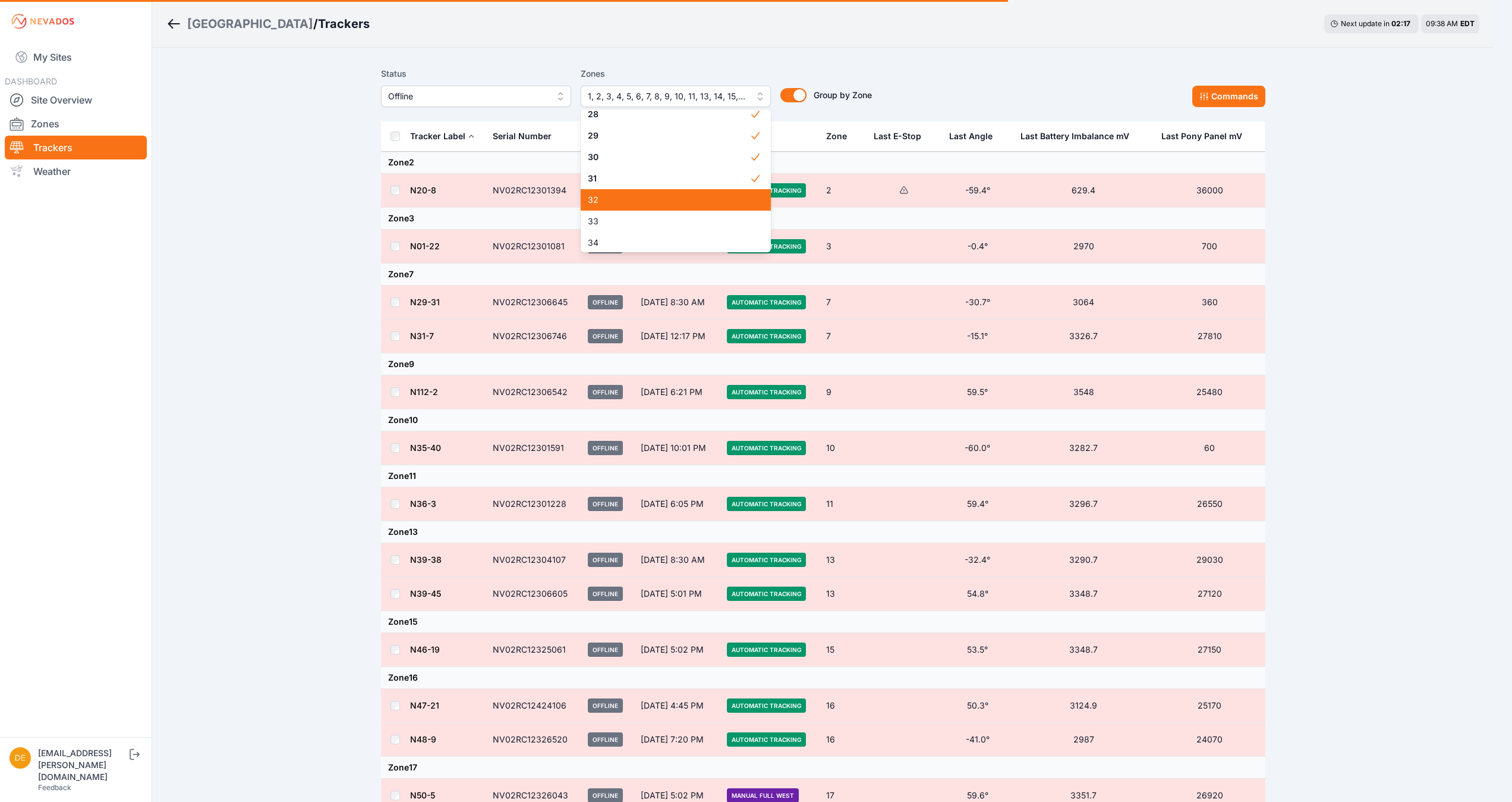
click at [645, 201] on span "32" at bounding box center [669, 200] width 162 height 12
click at [636, 218] on span "33" at bounding box center [669, 221] width 162 height 12
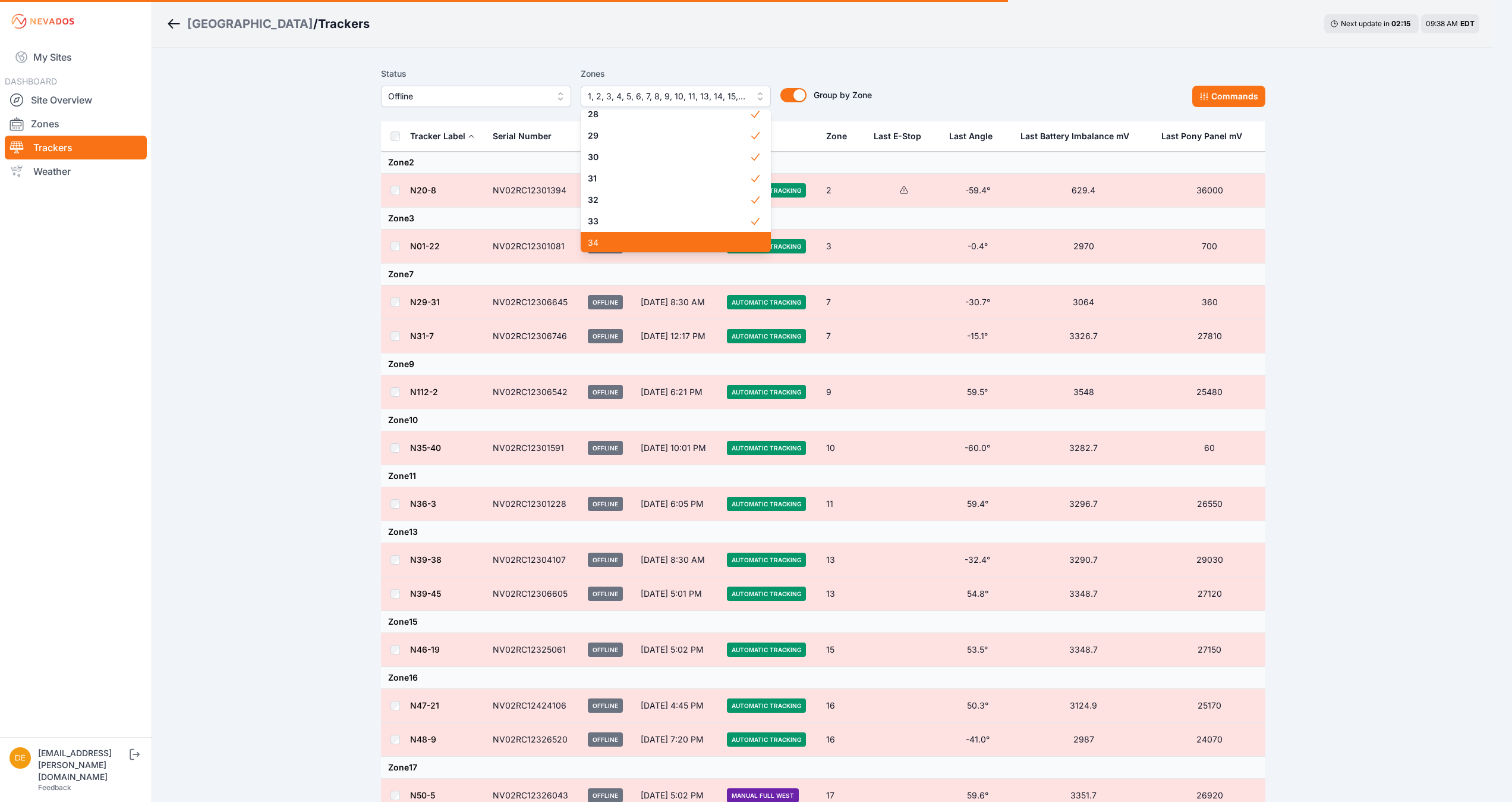
scroll to position [588, 0]
click at [630, 240] on span "34" at bounding box center [669, 241] width 162 height 12
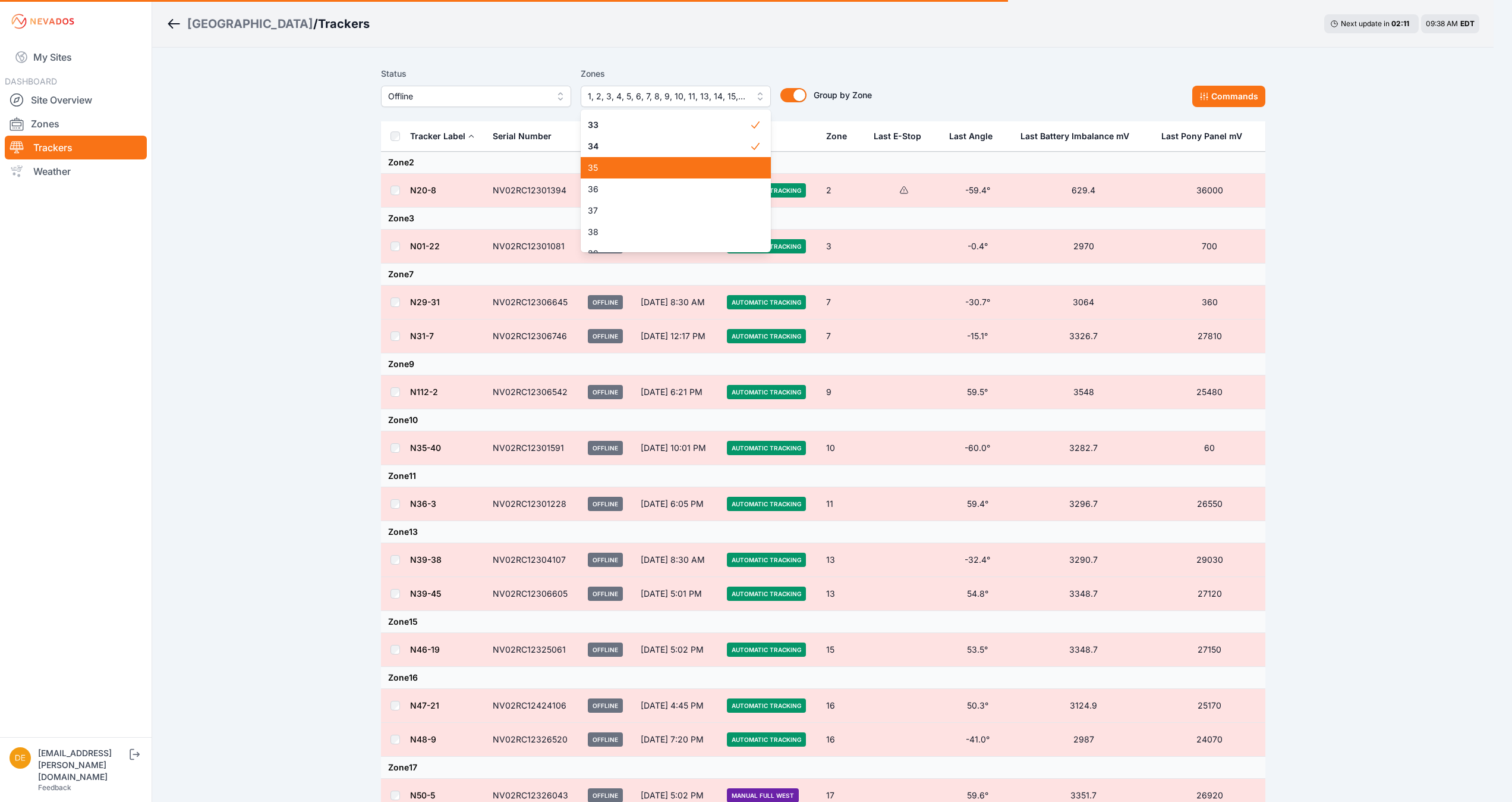
click at [679, 165] on span "35" at bounding box center [669, 168] width 162 height 12
click at [647, 183] on span "36" at bounding box center [669, 189] width 162 height 12
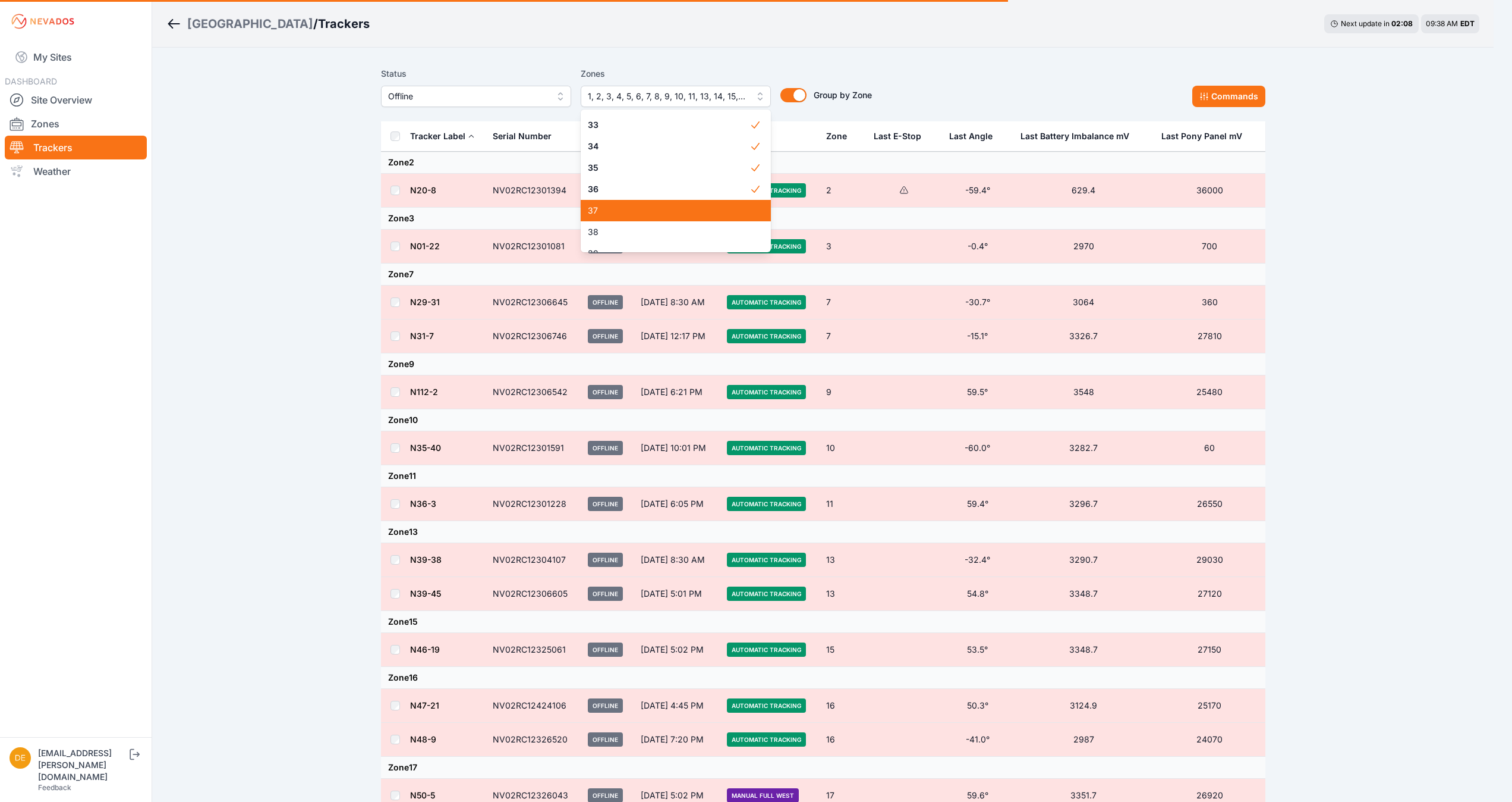
click at [607, 214] on span "37" at bounding box center [669, 210] width 162 height 12
click at [671, 189] on span "38" at bounding box center [669, 184] width 162 height 12
click at [668, 212] on div "39" at bounding box center [676, 206] width 190 height 21
click at [667, 236] on div "40" at bounding box center [676, 227] width 190 height 21
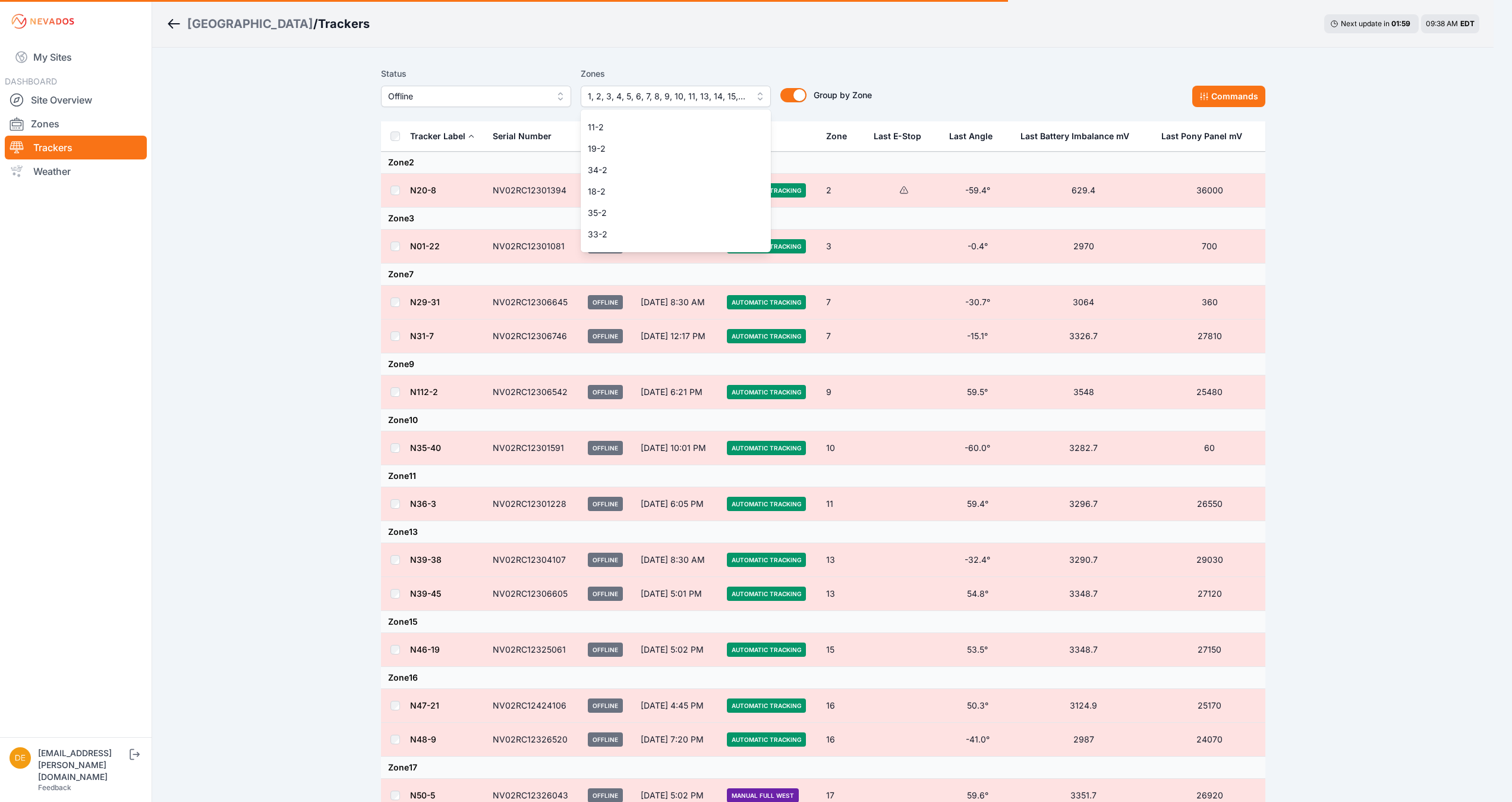
scroll to position [825, 0]
click at [674, 162] on div "41" at bounding box center [676, 153] width 190 height 21
click at [666, 176] on span "11-2" at bounding box center [669, 175] width 162 height 12
click at [647, 200] on span "19-2" at bounding box center [669, 196] width 162 height 12
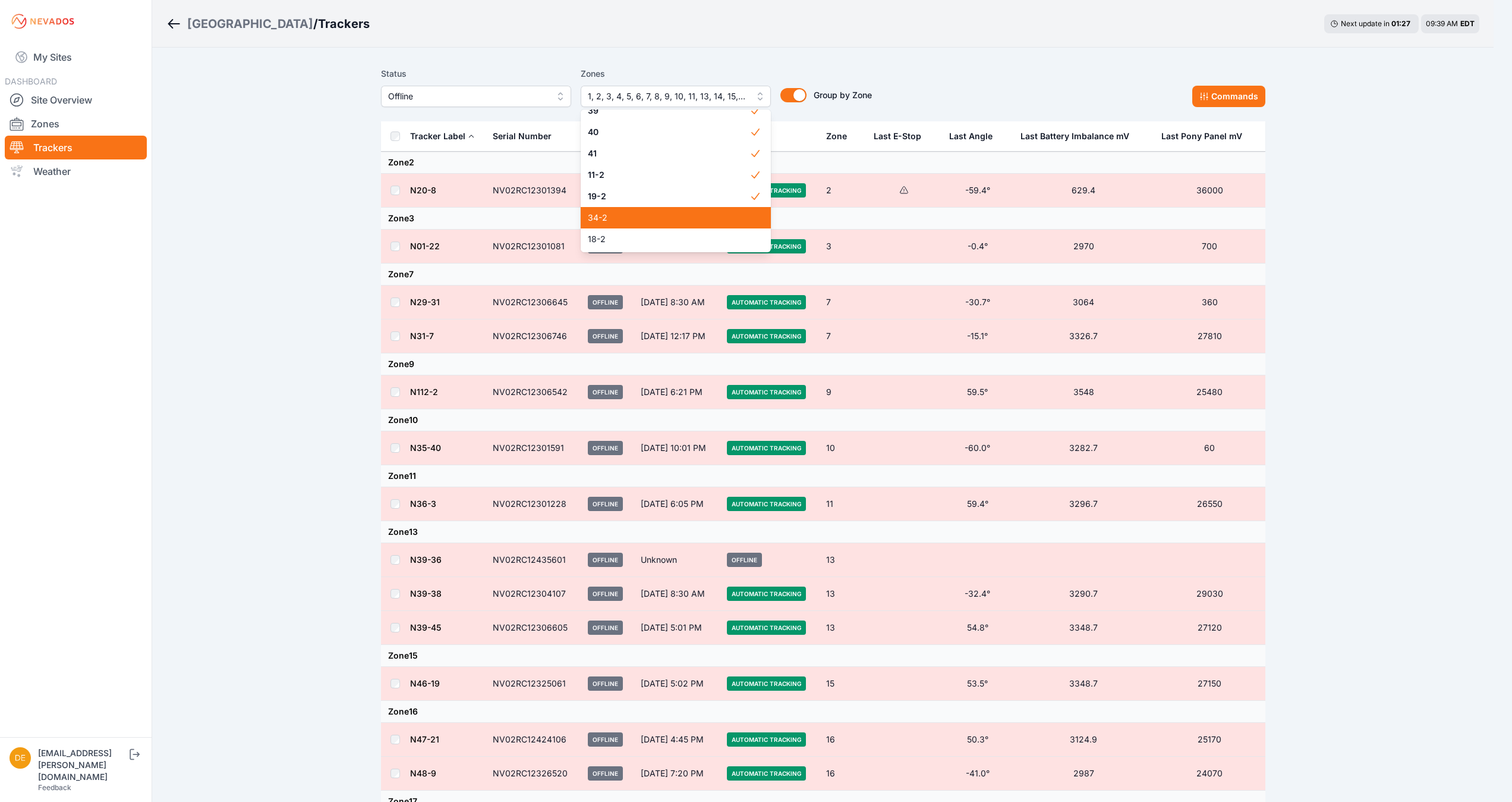
click at [652, 212] on span "34-2" at bounding box center [669, 218] width 162 height 12
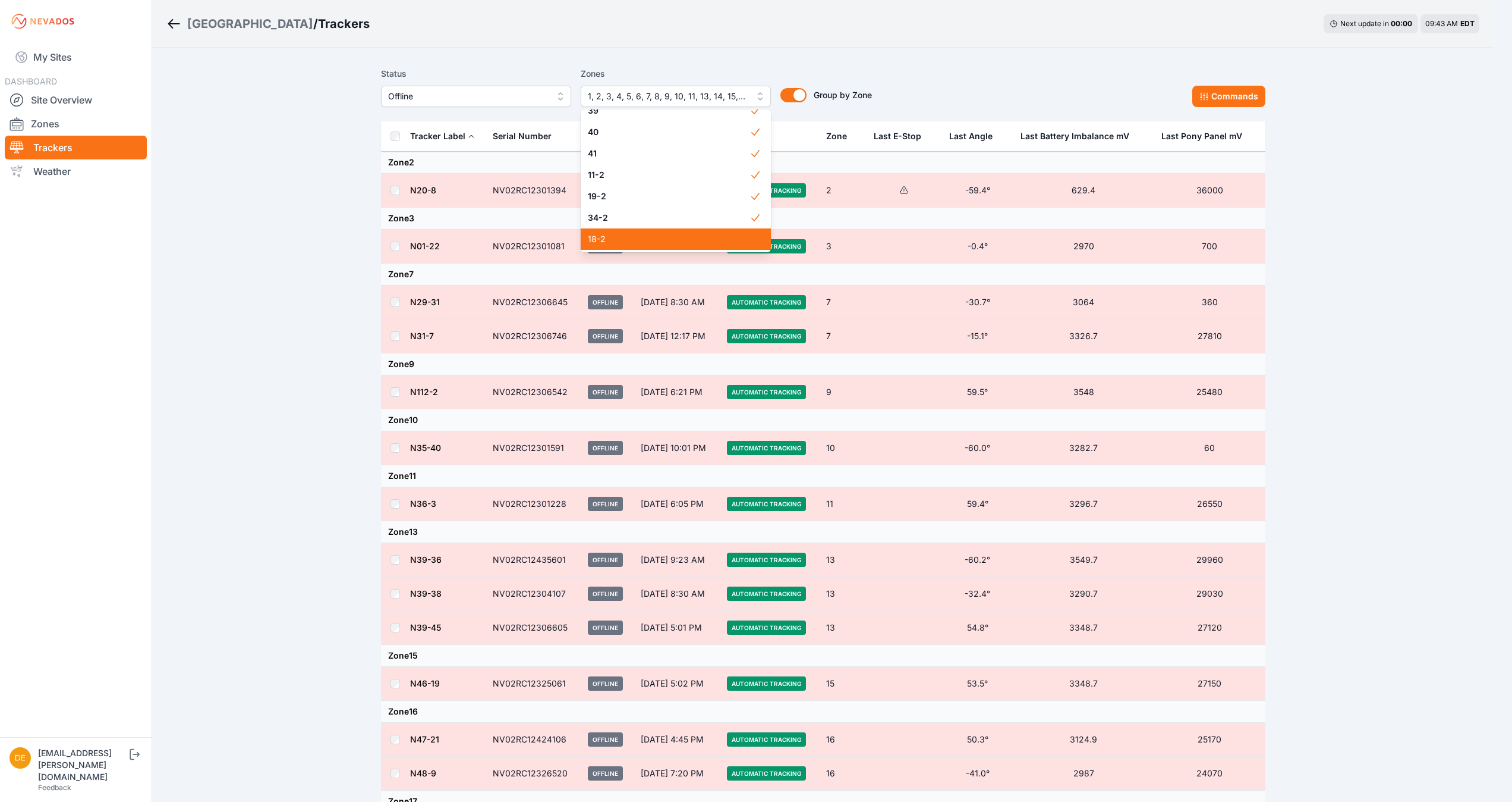
click at [637, 246] on div "18-2" at bounding box center [676, 239] width 190 height 21
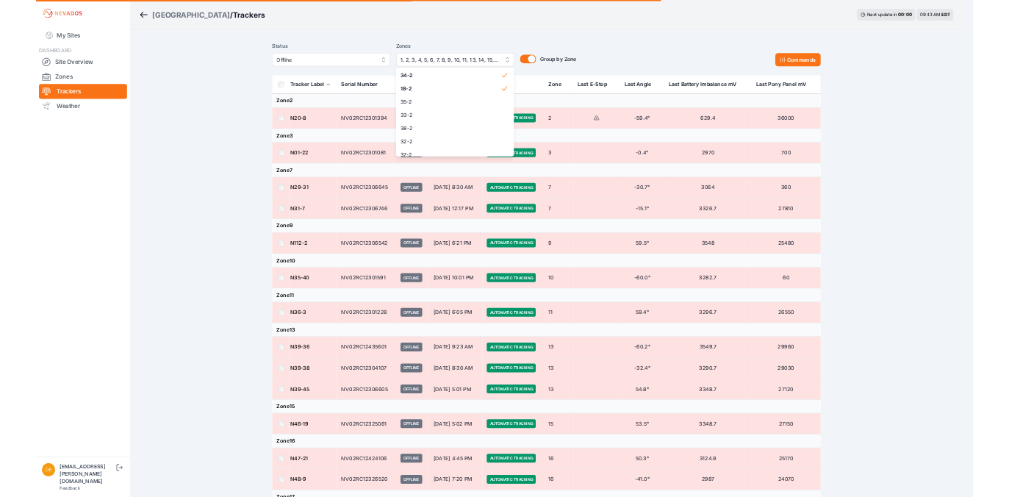
scroll to position [1152, 0]
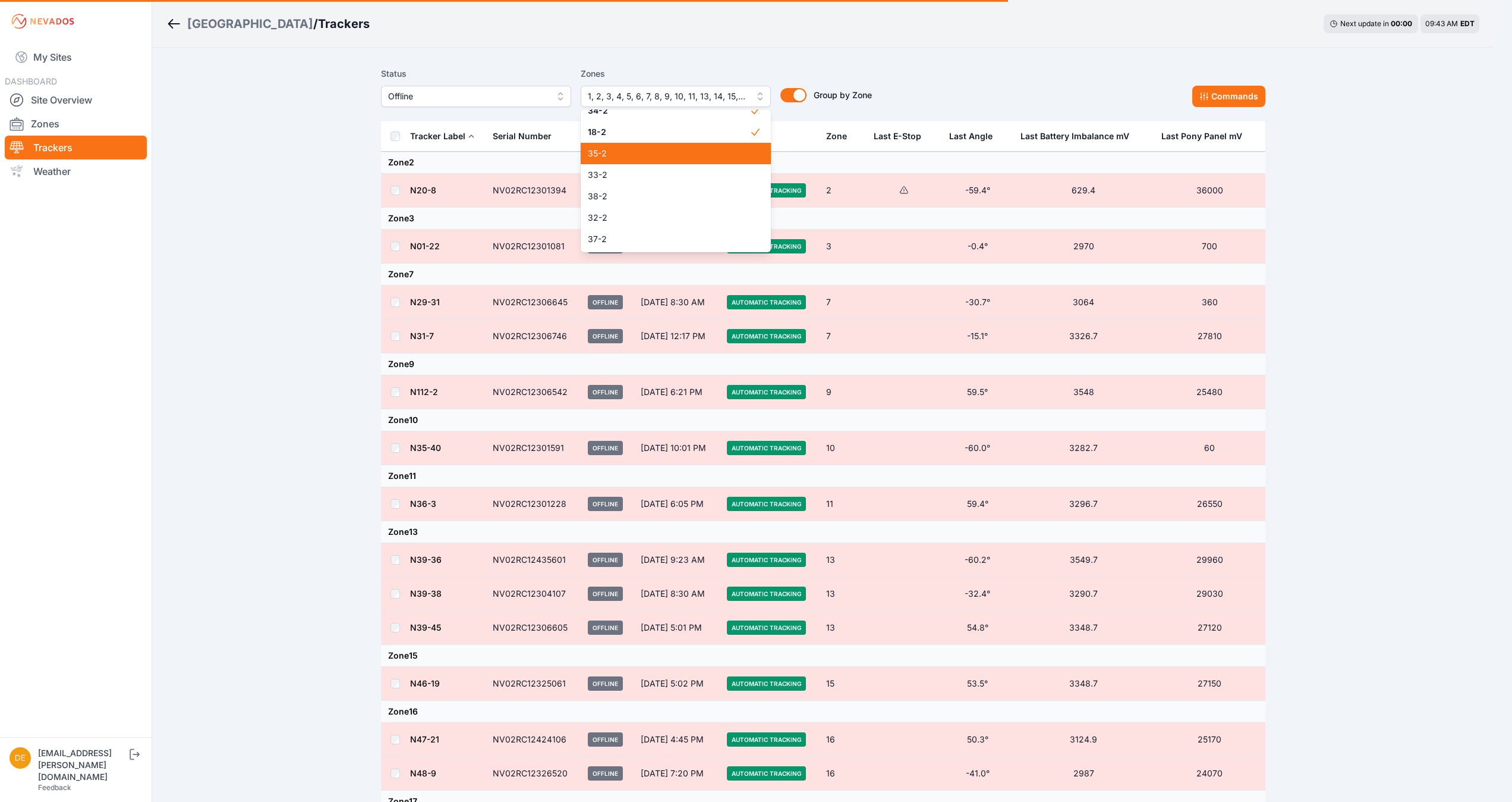
click at [647, 153] on span "35-2" at bounding box center [669, 153] width 162 height 12
click at [630, 172] on span "33-2" at bounding box center [669, 175] width 162 height 12
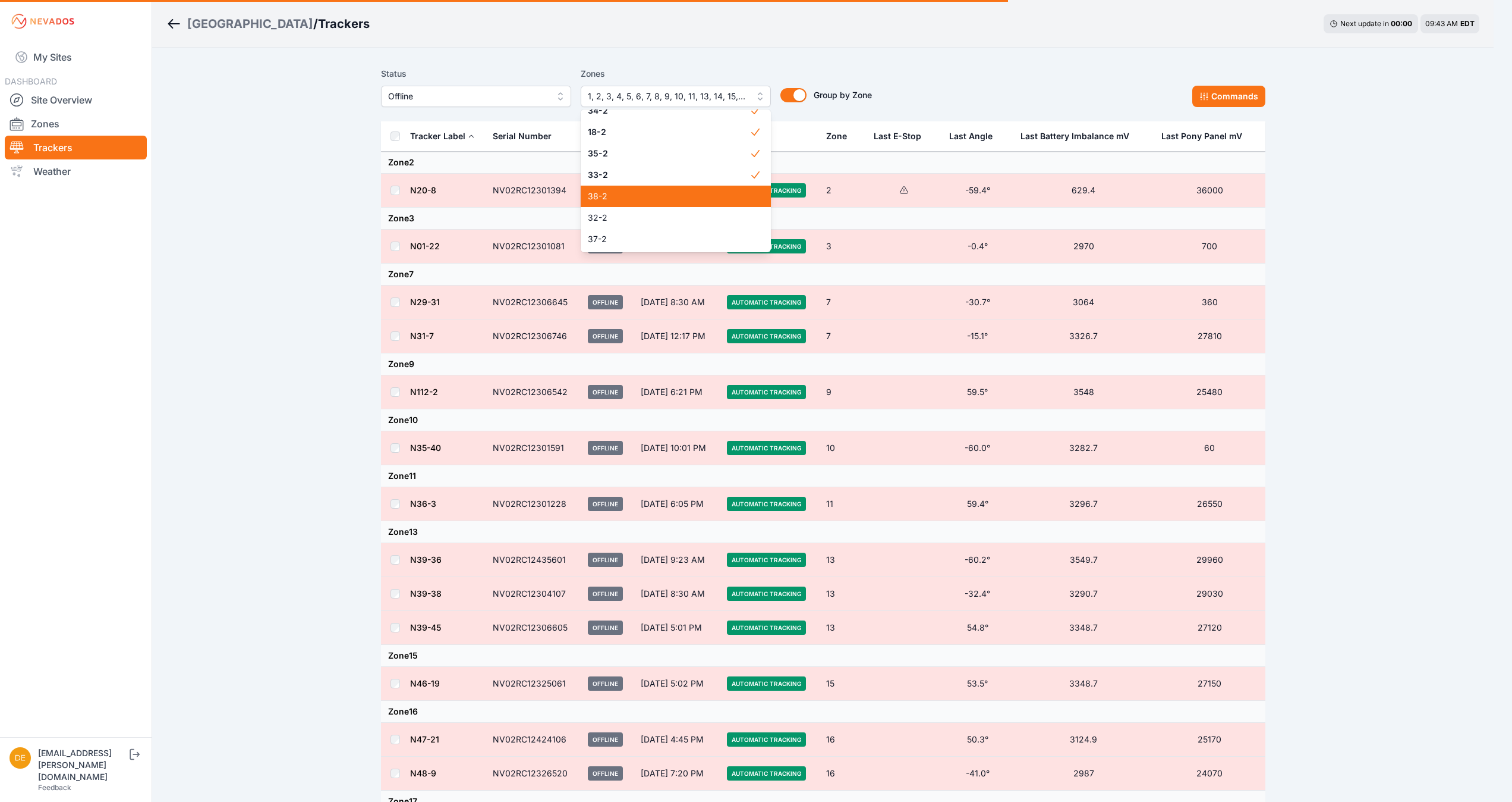
click at [610, 205] on div "38-2" at bounding box center [676, 196] width 190 height 21
click at [608, 215] on span "32-2" at bounding box center [669, 218] width 162 height 12
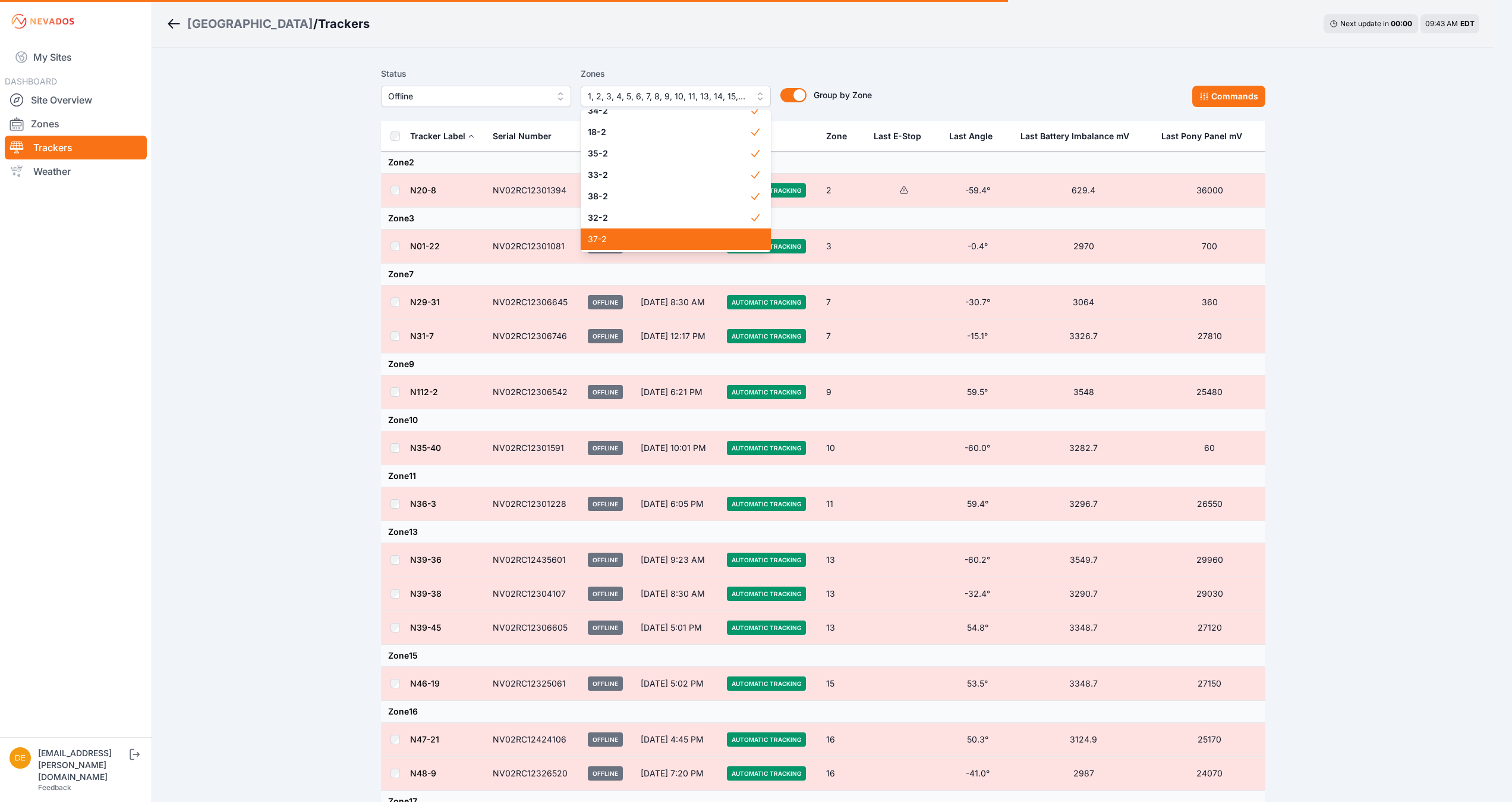
click at [609, 240] on span "37-2" at bounding box center [669, 239] width 162 height 12
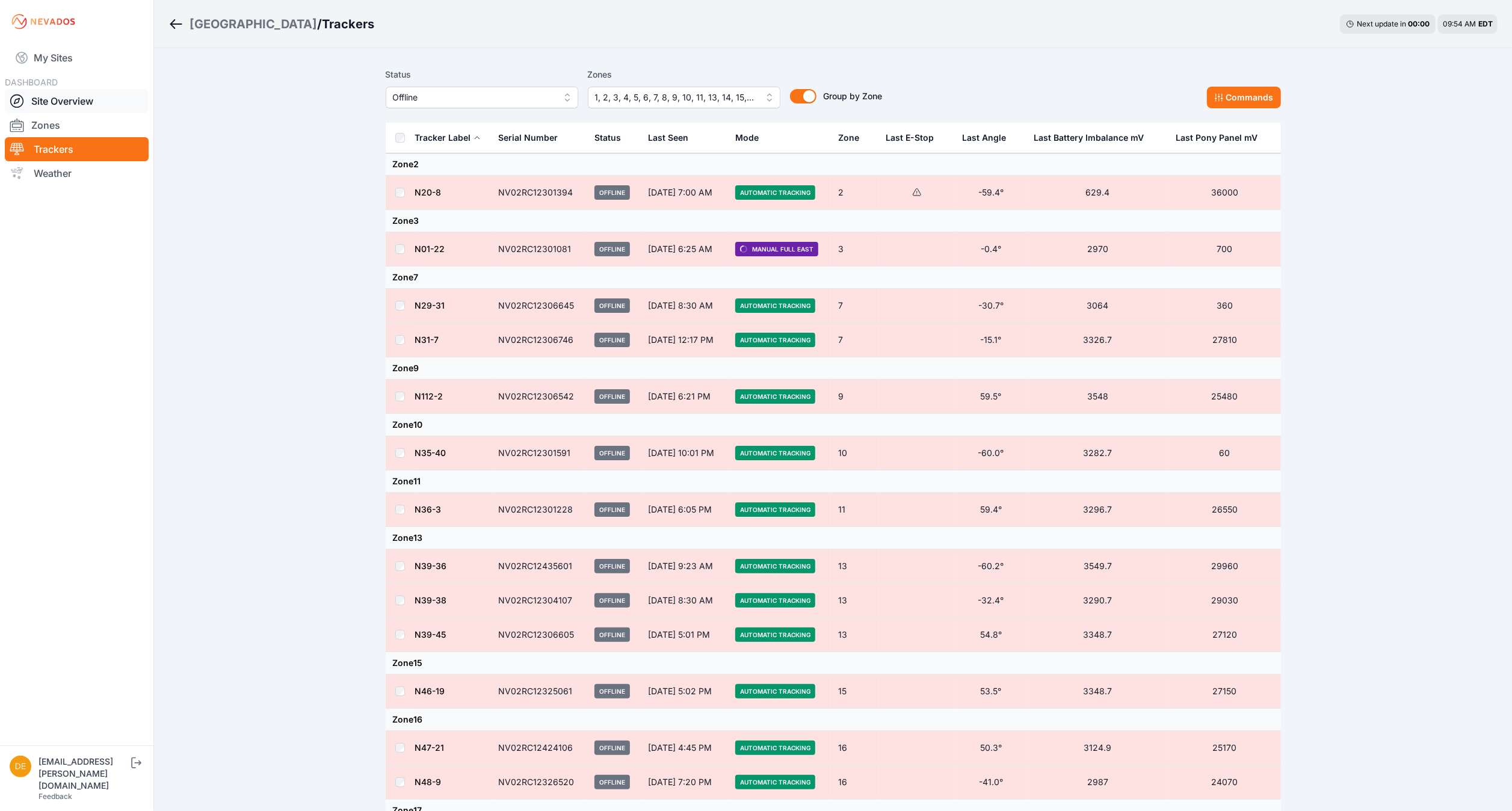
click at [111, 101] on link "Site Overview" at bounding box center [77, 101] width 144 height 24
